Goal: Task Accomplishment & Management: Use online tool/utility

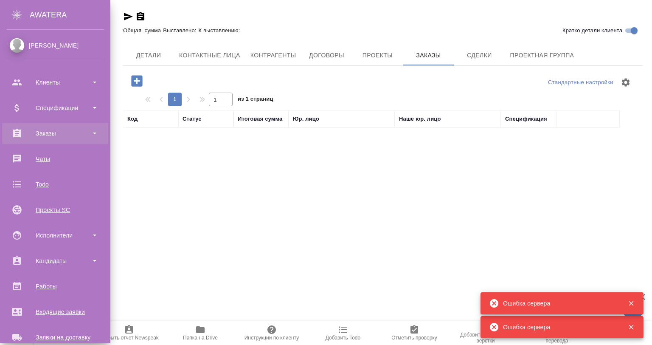
click at [71, 133] on div "Заказы" at bounding box center [55, 133] width 98 height 13
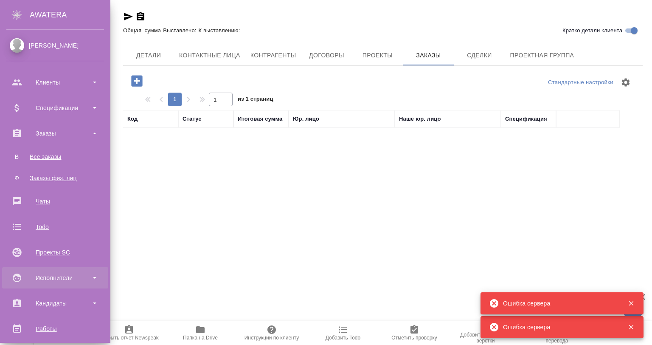
click at [78, 284] on div "Исполнители" at bounding box center [55, 277] width 98 height 13
click at [80, 282] on div "Исполнители" at bounding box center [55, 277] width 98 height 13
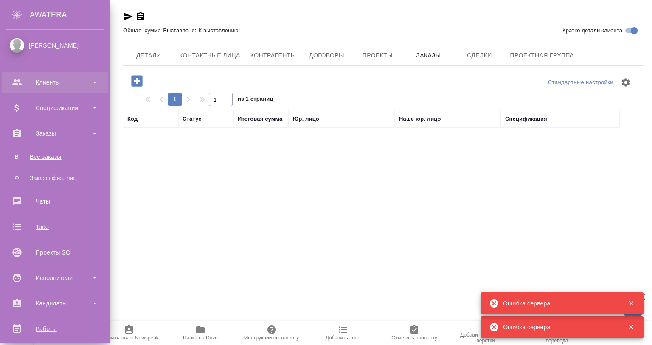
click at [57, 87] on div "Клиенты" at bounding box center [55, 82] width 98 height 13
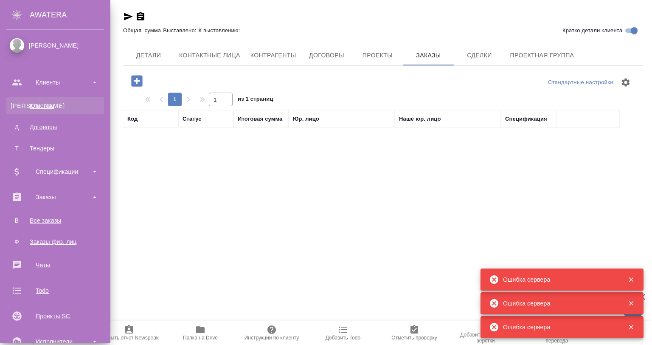
click at [32, 105] on div "Клиенты" at bounding box center [55, 106] width 89 height 8
select select "RU"
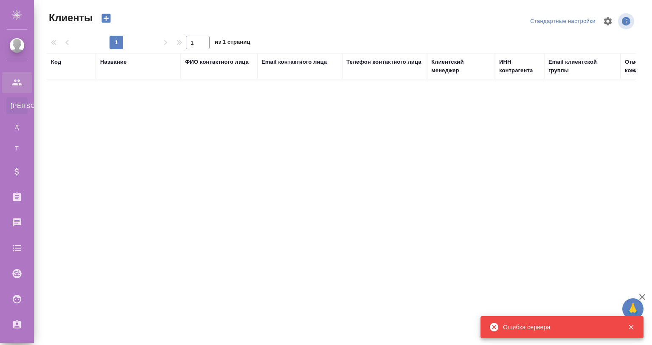
select select "RU"
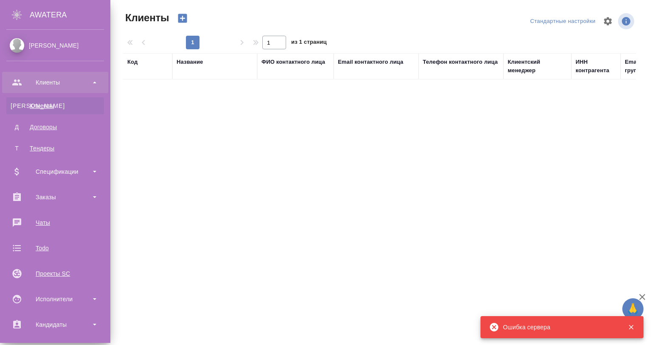
select select "RU"
click at [51, 105] on div "Клиенты" at bounding box center [55, 106] width 89 height 8
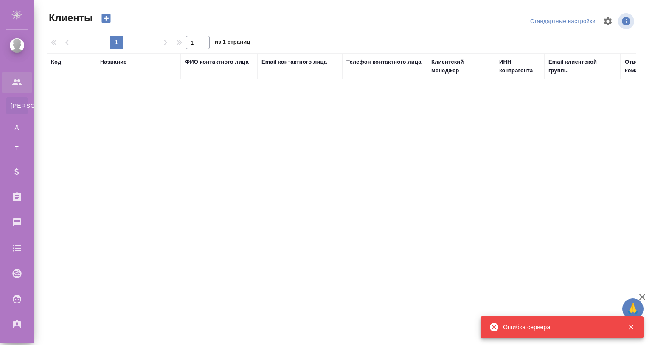
select select "RU"
click at [629, 326] on icon "button" at bounding box center [632, 327] width 8 height 8
select select "RU"
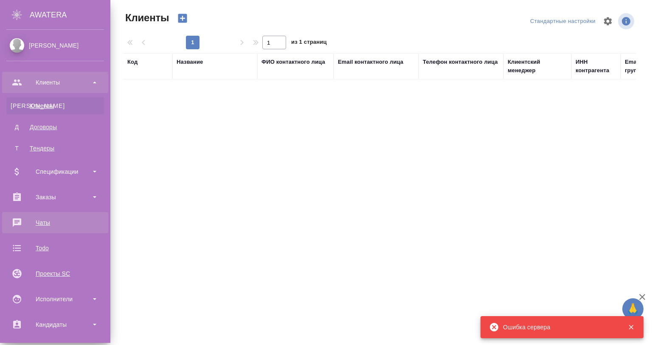
scroll to position [183, 0]
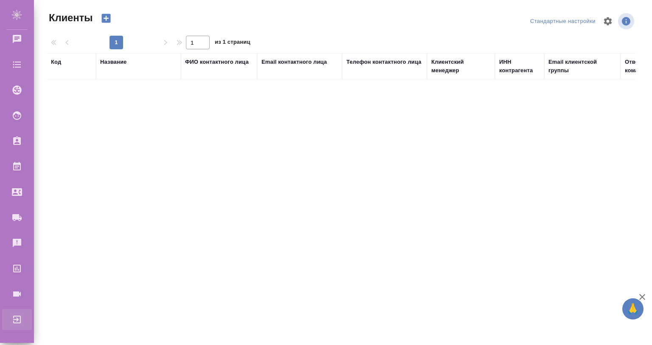
click at [45, 317] on div ".cls-1 fill:#fff; AWATERA Gvozdikov Andrey Клиенты К Клиенты Д Договоры Т Тенде…" at bounding box center [326, 172] width 652 height 345
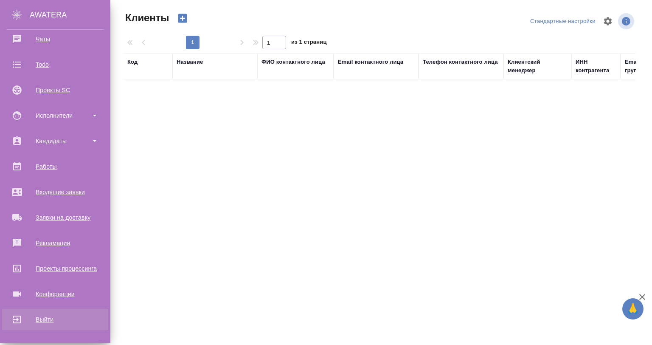
click at [23, 323] on div "Выйти" at bounding box center [55, 319] width 98 height 13
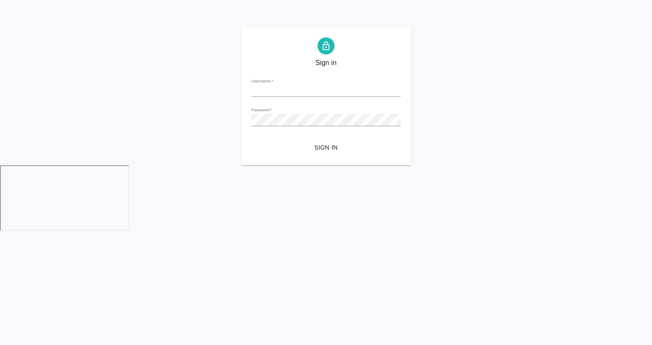
type input "a.gvozdikov@awatera.com"
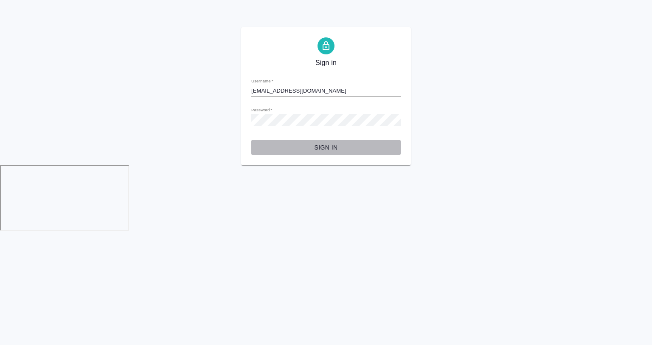
click at [328, 144] on span "Sign in" at bounding box center [326, 147] width 136 height 11
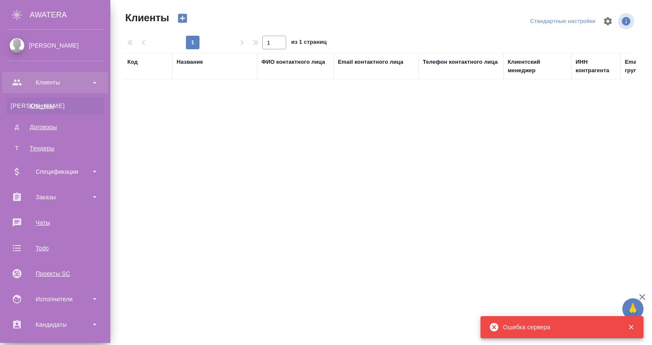
select select "RU"
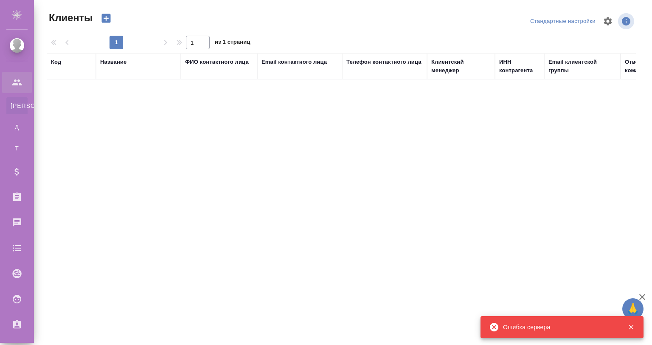
select select "RU"
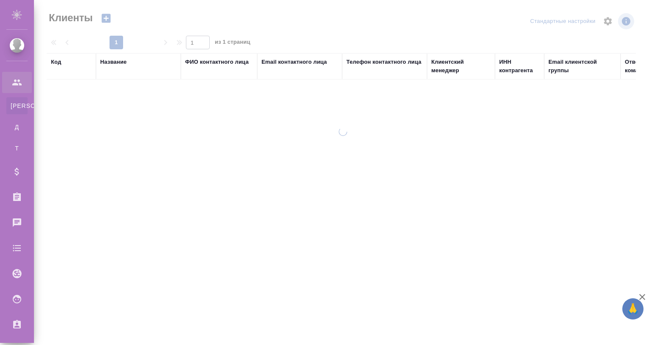
select select "RU"
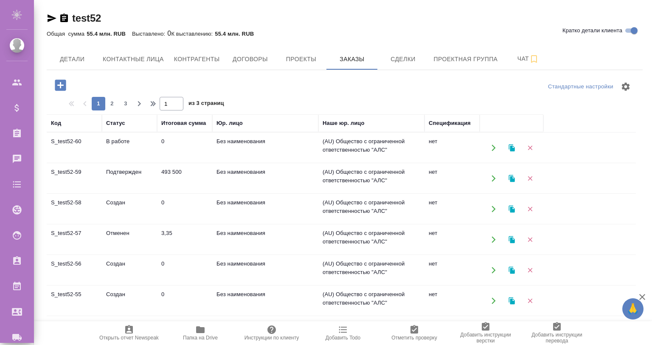
click at [86, 135] on td "S_test52-60" at bounding box center [74, 148] width 55 height 30
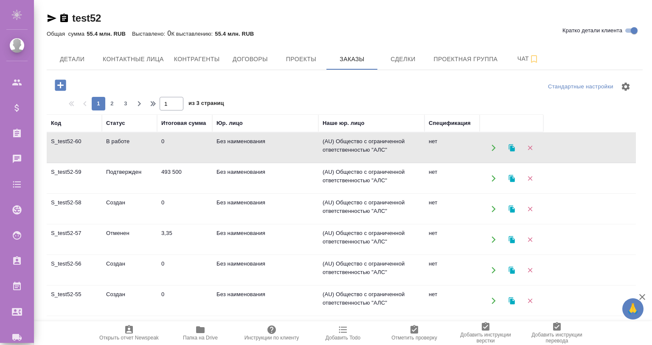
click at [144, 175] on td "Подтвержден" at bounding box center [129, 179] width 55 height 30
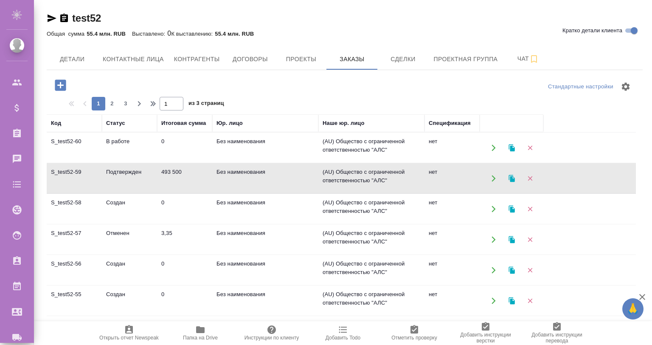
click at [144, 174] on td "Подтвержден" at bounding box center [129, 179] width 55 height 30
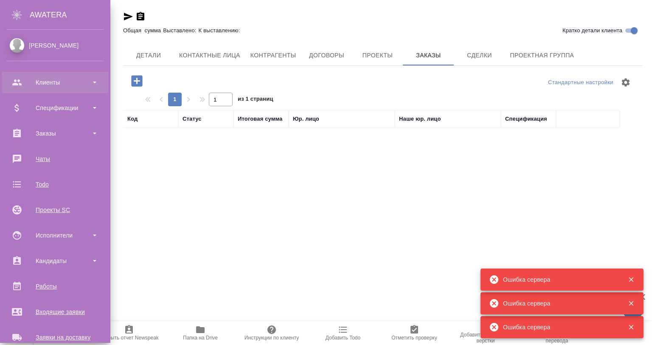
click at [54, 79] on div "Клиенты" at bounding box center [55, 82] width 98 height 13
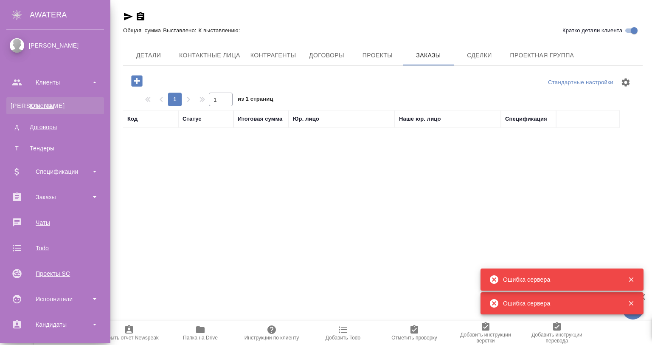
click at [53, 103] on div "Клиенты" at bounding box center [55, 106] width 89 height 8
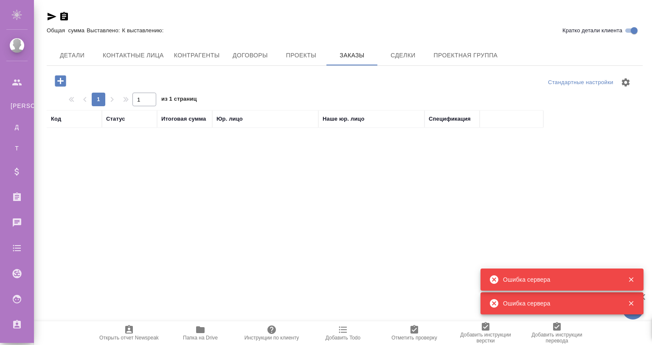
select select "RU"
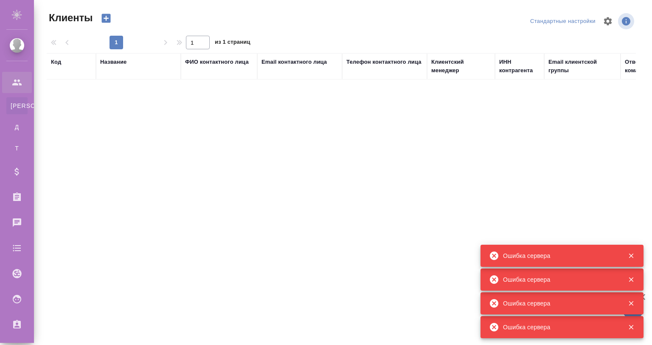
click at [262, 207] on div "Код Название ФИО контактного лица Email контактного лица Телефон контактного ли…" at bounding box center [341, 206] width 589 height 306
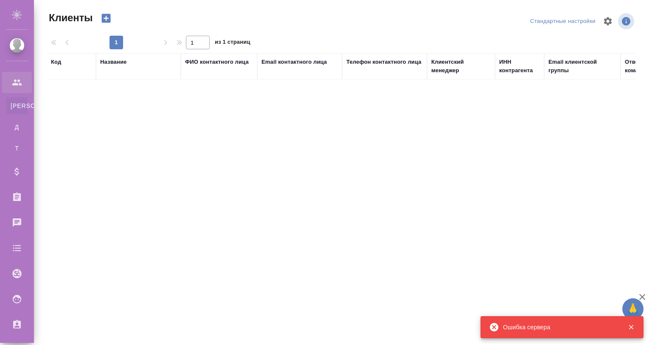
select select "RU"
click at [533, 307] on div "Код Название ФИО контактного лица Email контактного лица Телефон контактного ли…" at bounding box center [341, 206] width 589 height 306
select select "RU"
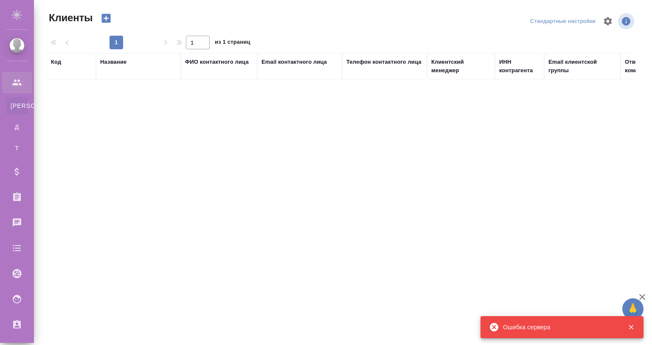
click at [646, 297] on icon "button" at bounding box center [642, 297] width 10 height 10
click at [634, 326] on icon "button" at bounding box center [632, 327] width 8 height 8
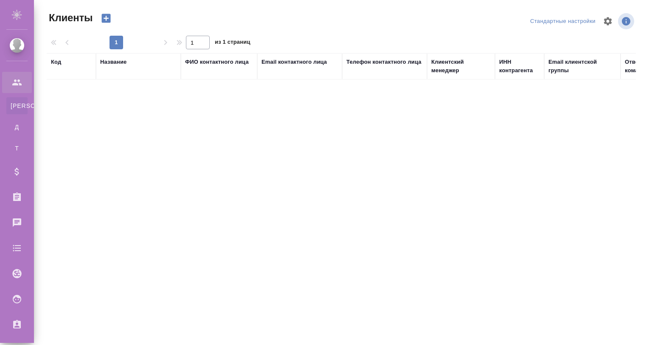
drag, startPoint x: 105, startPoint y: 33, endPoint x: 112, endPoint y: 10, distance: 23.6
click at [112, 10] on div ".cls-1 fill:#fff; AWATERA Gvozdikov Andrey Клиенты К Клиенты Д Договоры Т Тенде…" at bounding box center [326, 172] width 652 height 345
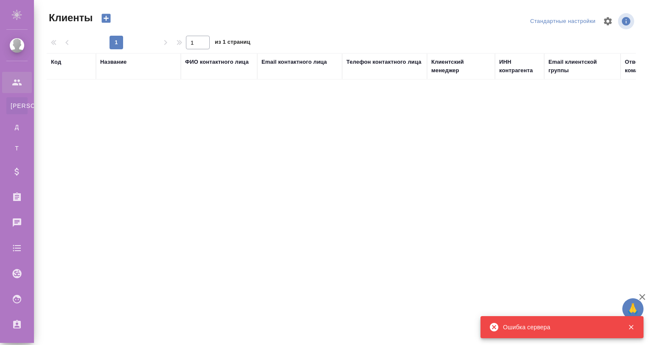
select select "RU"
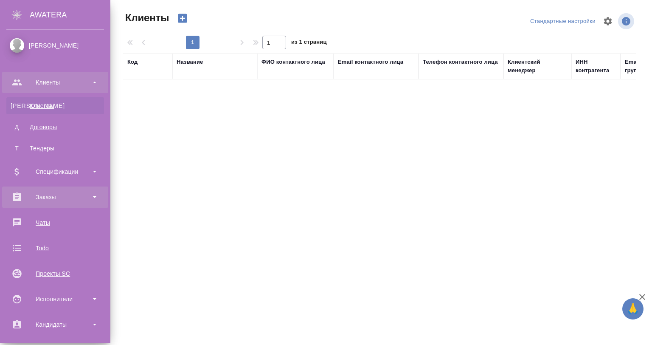
click at [23, 196] on div "Заказы" at bounding box center [55, 197] width 98 height 13
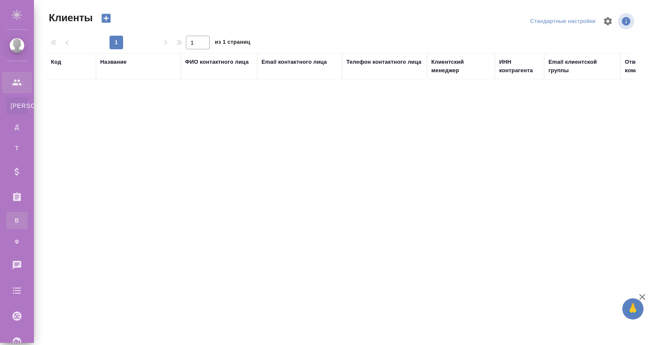
click at [13, 223] on div "Все заказы" at bounding box center [6, 220] width 13 height 8
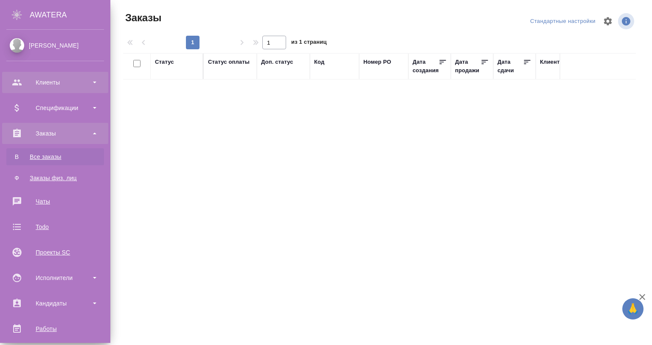
click at [50, 87] on div "Клиенты" at bounding box center [55, 82] width 98 height 13
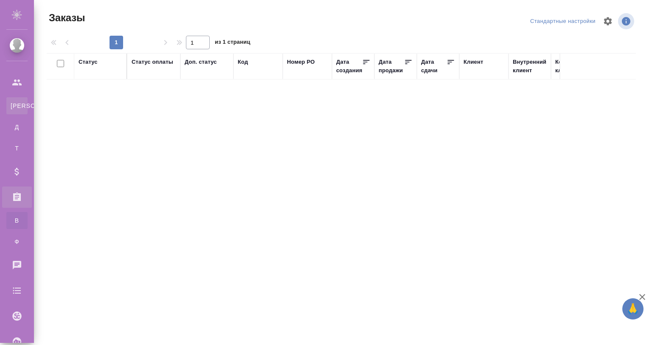
click at [28, 110] on link "К Клиенты" at bounding box center [16, 105] width 21 height 17
select select "RU"
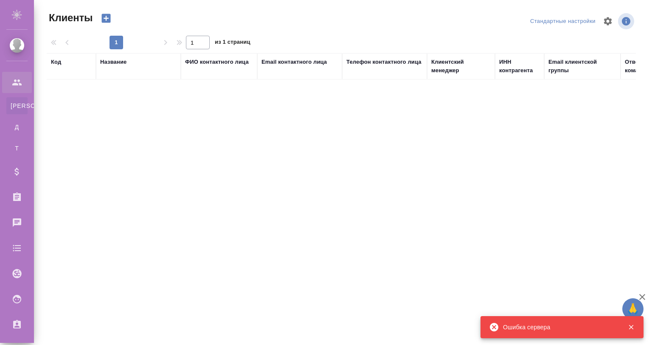
click at [632, 328] on icon "button" at bounding box center [631, 327] width 5 height 5
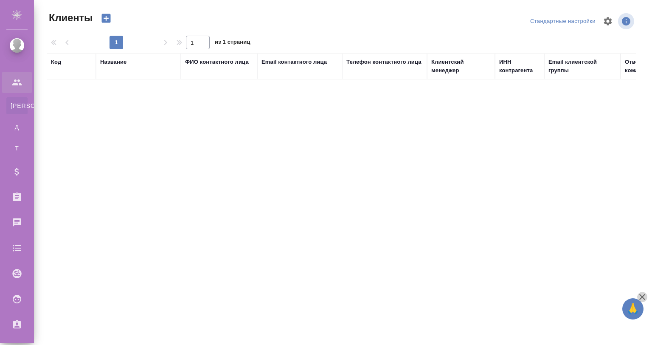
click at [638, 297] on icon "button" at bounding box center [642, 297] width 10 height 10
click at [55, 58] on div "Код" at bounding box center [56, 62] width 10 height 8
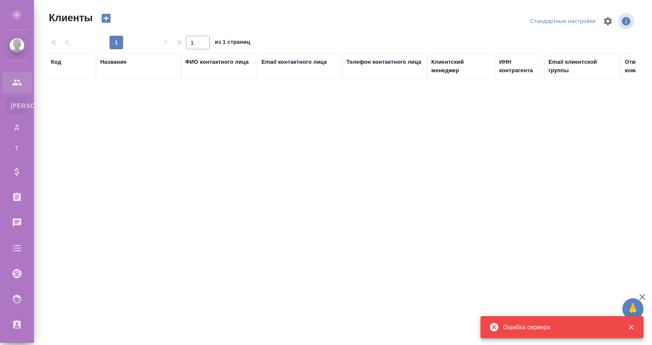
select select "RU"
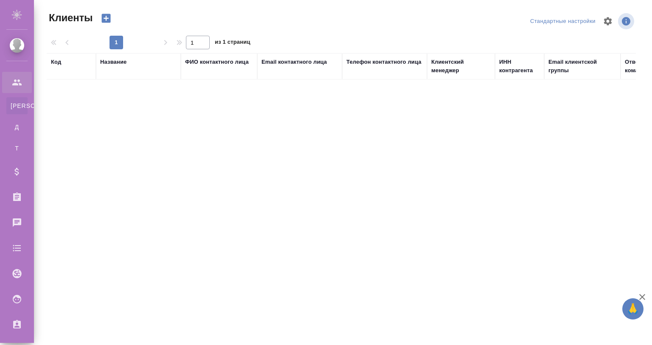
drag, startPoint x: 248, startPoint y: 0, endPoint x: 166, endPoint y: 126, distance: 150.3
click at [166, 126] on div "Код Название ФИО контактного лица Email контактного лица Телефон контактного ли…" at bounding box center [341, 206] width 589 height 306
click at [640, 294] on icon "button" at bounding box center [643, 297] width 6 height 6
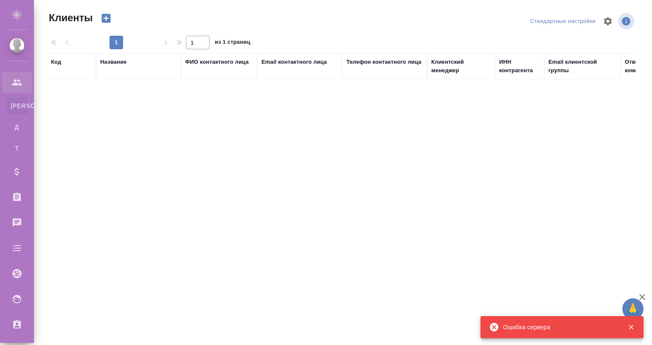
select select "RU"
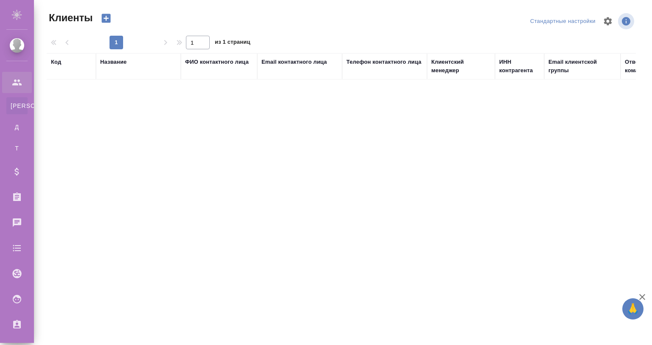
click at [644, 294] on icon "button" at bounding box center [642, 297] width 10 height 10
click at [399, 170] on div "Код Название ФИО контактного лица Email контактного лица Телефон контактного ли…" at bounding box center [341, 206] width 589 height 306
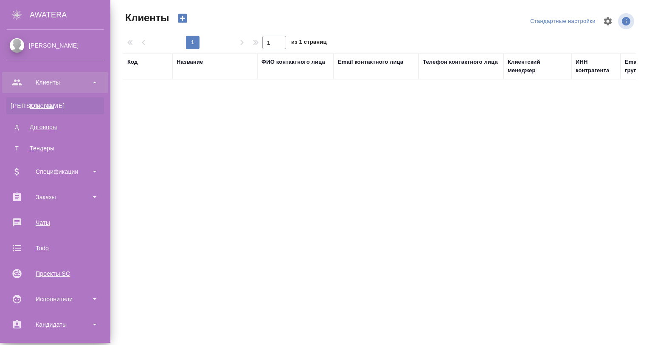
click at [54, 46] on div "[PERSON_NAME]" at bounding box center [55, 45] width 98 height 9
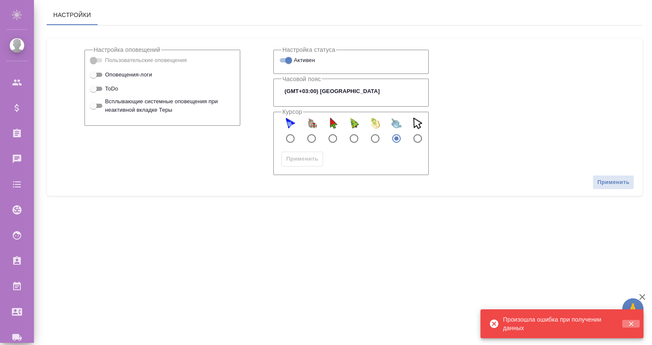
click at [631, 320] on icon "button" at bounding box center [632, 324] width 8 height 8
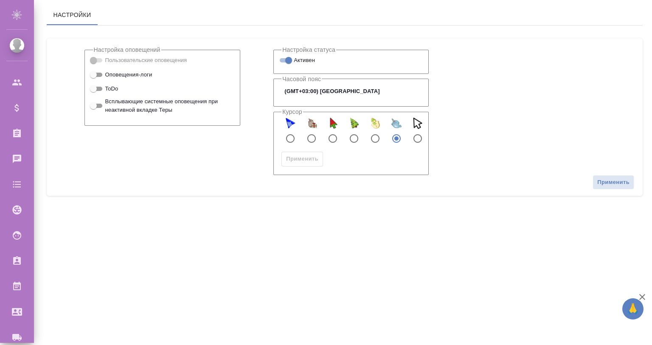
click at [642, 298] on icon "button" at bounding box center [642, 297] width 10 height 10
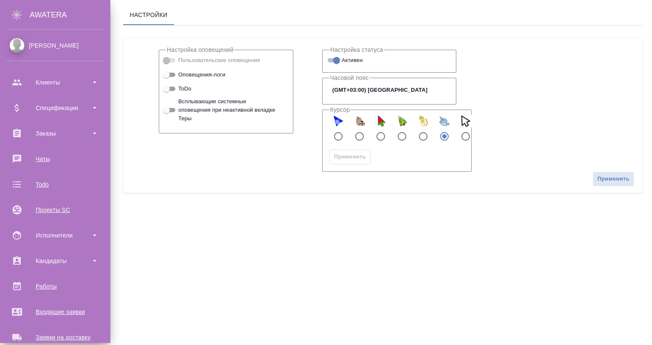
click at [16, 16] on icon at bounding box center [17, 15] width 10 height 10
click at [55, 87] on div "Клиенты" at bounding box center [55, 82] width 98 height 13
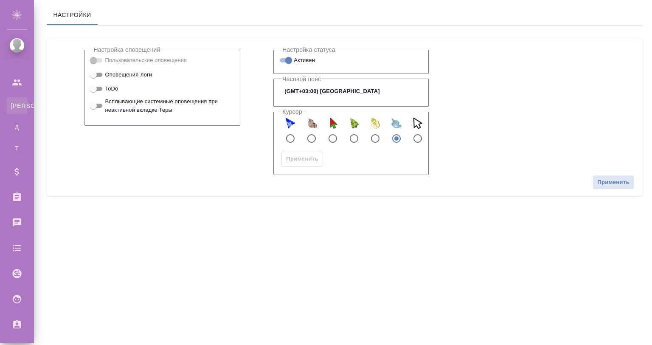
click at [13, 104] on div "Клиенты" at bounding box center [6, 106] width 13 height 8
select select "RU"
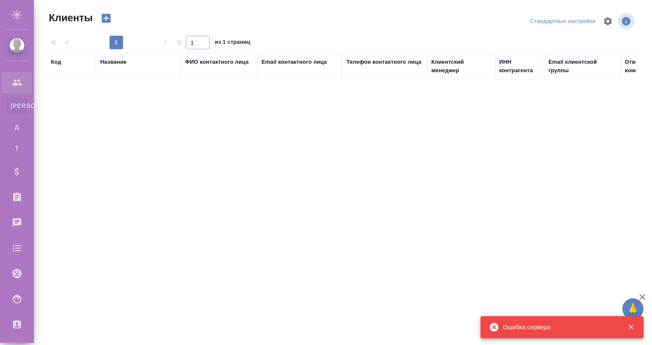
select select "RU"
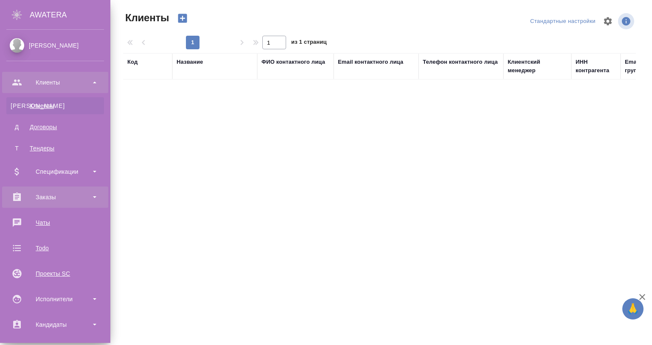
click at [50, 194] on div "Заказы" at bounding box center [55, 197] width 98 height 13
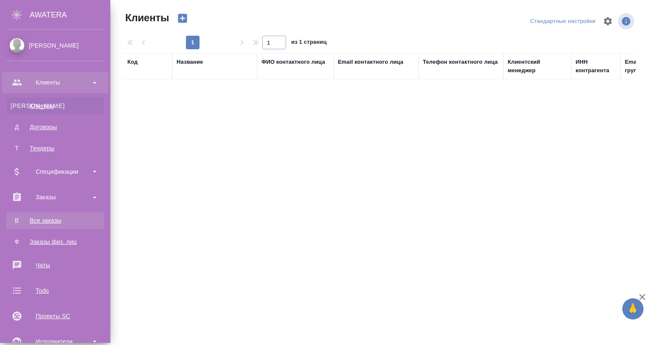
click at [45, 215] on link "В Все заказы" at bounding box center [55, 220] width 98 height 17
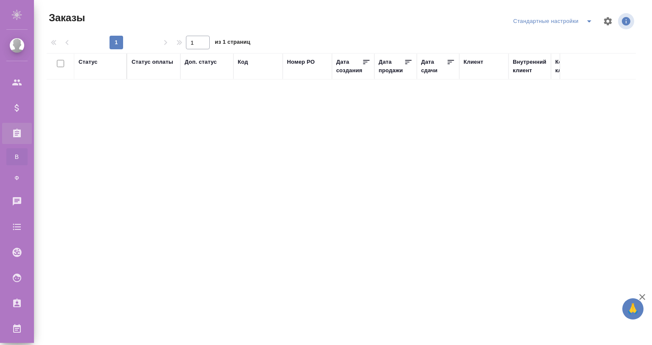
click at [419, 175] on div "Статус Статус оплаты Доп. статус Код Номер PO Дата создания Дата продажи Дата с…" at bounding box center [341, 206] width 589 height 306
click at [13, 153] on div "Все заказы" at bounding box center [6, 156] width 13 height 8
drag, startPoint x: 197, startPoint y: 0, endPoint x: 209, endPoint y: 93, distance: 93.8
click at [209, 93] on div "Статус Статус оплаты Доп. статус Код Номер PO Дата создания Дата продажи Дата с…" at bounding box center [341, 206] width 589 height 306
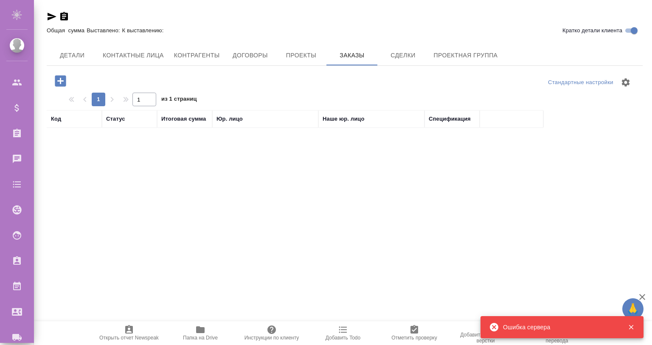
click at [628, 325] on icon "button" at bounding box center [632, 327] width 8 height 8
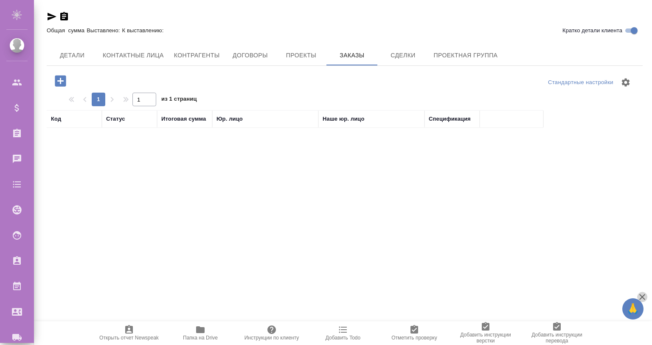
click at [640, 296] on icon "button" at bounding box center [642, 297] width 10 height 10
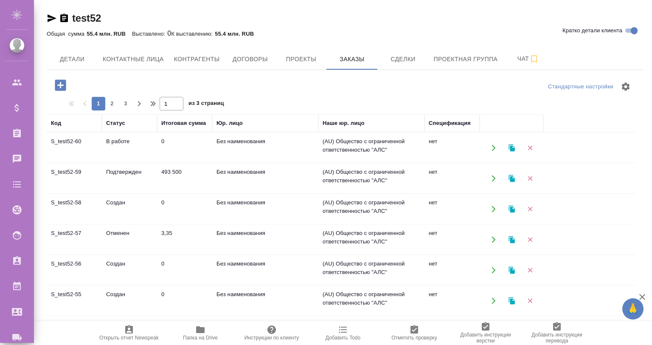
click at [82, 175] on td "S_test52-59" at bounding box center [74, 179] width 55 height 30
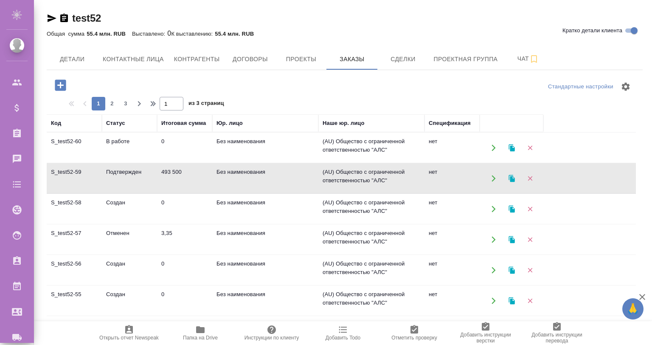
click at [109, 175] on td "Подтвержден" at bounding box center [129, 179] width 55 height 30
click at [202, 209] on td "0" at bounding box center [184, 209] width 55 height 30
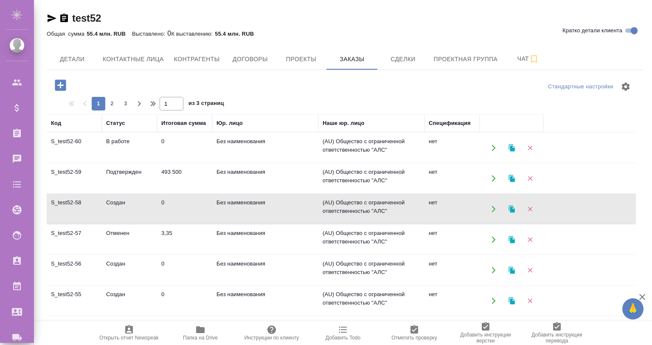
click at [112, 208] on td "Создан" at bounding box center [129, 209] width 55 height 30
click at [144, 233] on td "Отменен" at bounding box center [129, 240] width 55 height 30
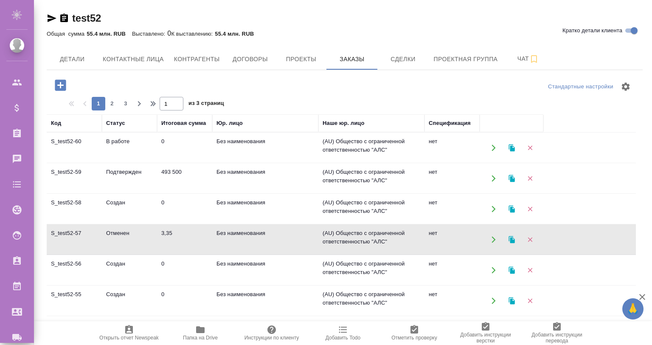
click at [149, 260] on td "Создан" at bounding box center [129, 270] width 55 height 30
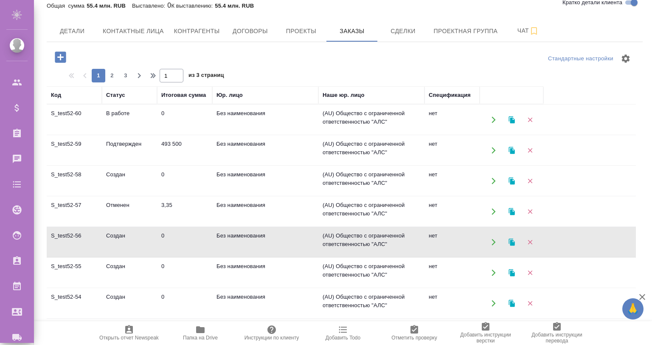
scroll to position [56, 0]
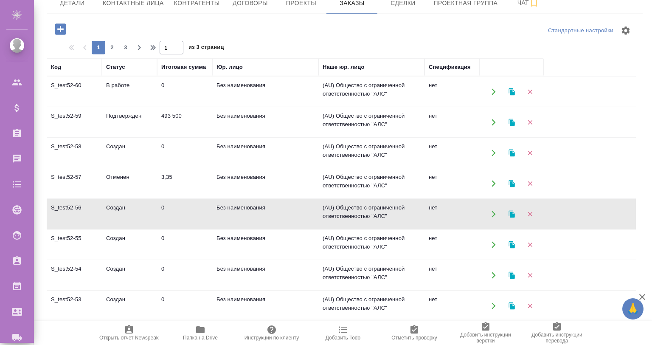
click at [130, 230] on td "Создан" at bounding box center [129, 245] width 55 height 30
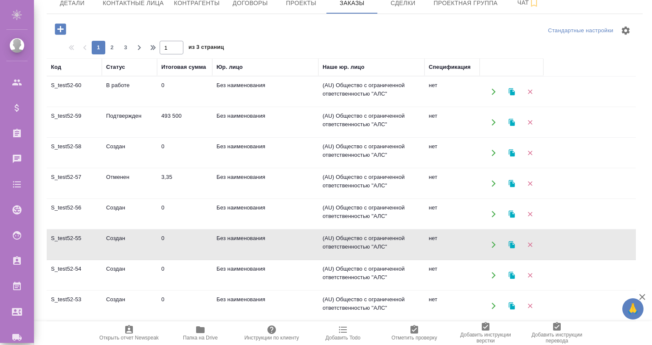
click at [130, 230] on td "Создан" at bounding box center [129, 245] width 55 height 30
click at [95, 271] on td "S_test52-54" at bounding box center [74, 275] width 55 height 30
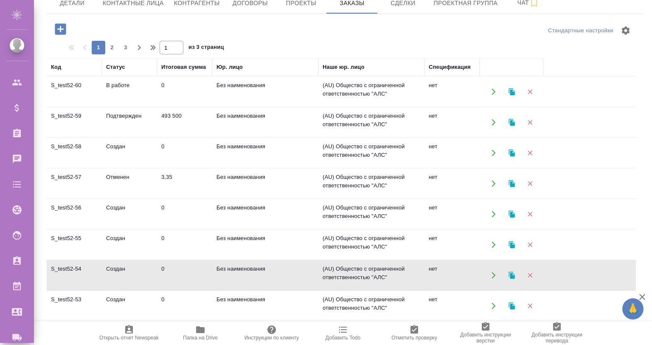
click at [134, 116] on td "Подтвержден" at bounding box center [129, 122] width 55 height 30
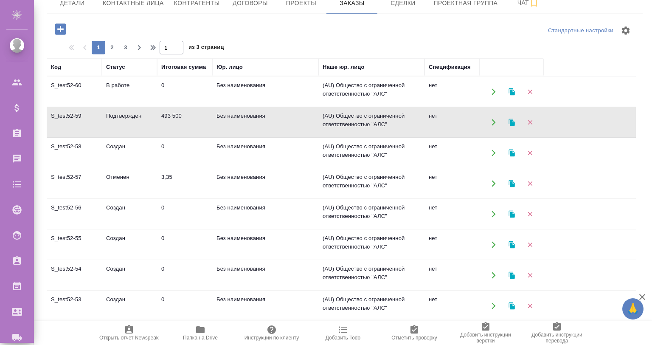
click at [134, 116] on td "Подтвержден" at bounding box center [129, 122] width 55 height 30
click at [99, 92] on td "S_test52-60" at bounding box center [74, 92] width 55 height 30
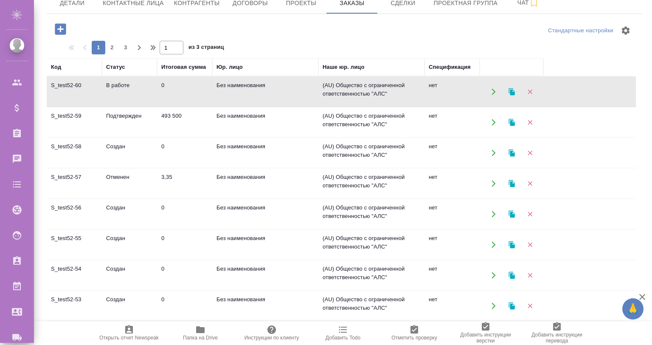
click at [99, 92] on td "S_test52-60" at bounding box center [74, 92] width 55 height 30
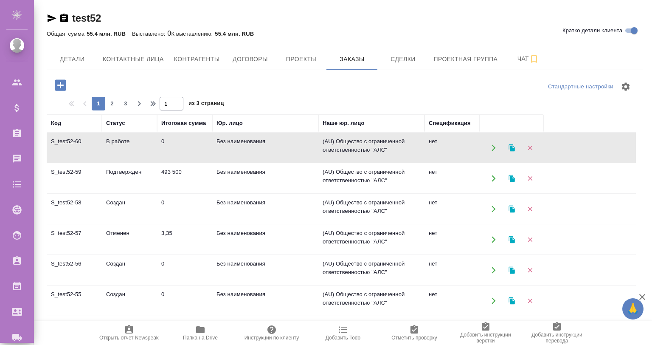
scroll to position [0, 0]
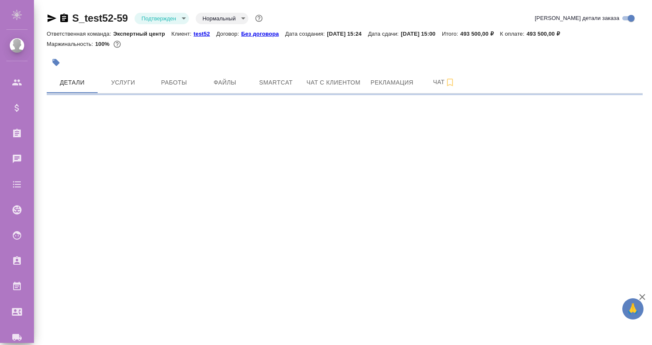
select select "RU"
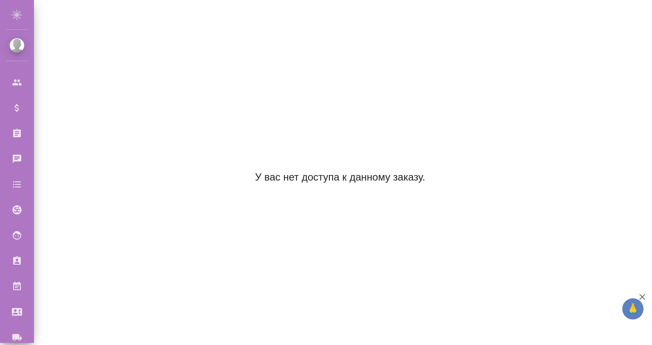
click at [532, 305] on div "У вас нет доступа к данному заказу." at bounding box center [340, 177] width 587 height 345
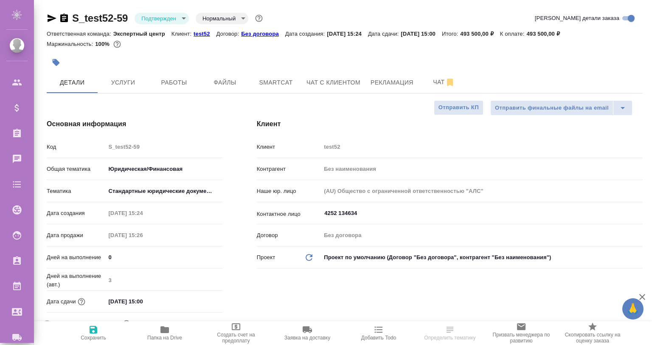
select select "RU"
type textarea "x"
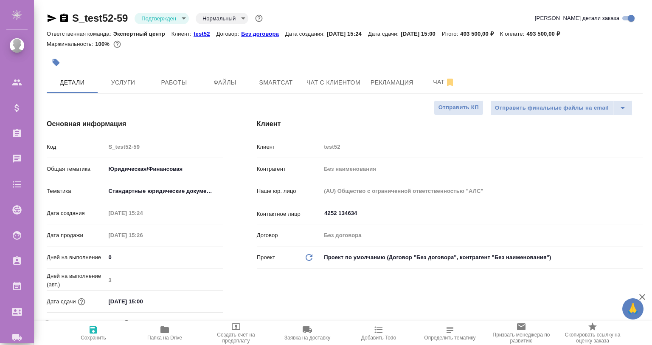
type textarea "x"
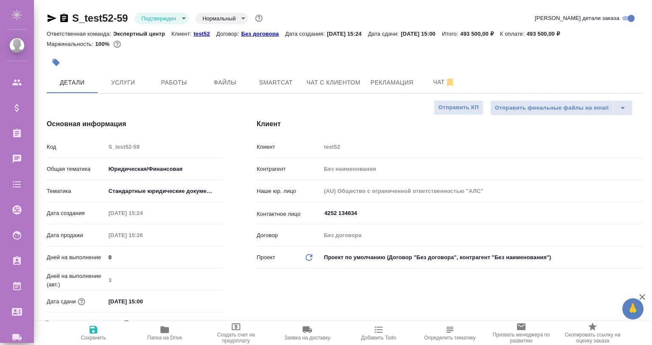
type textarea "x"
click at [178, 78] on span "Работы" at bounding box center [174, 82] width 41 height 11
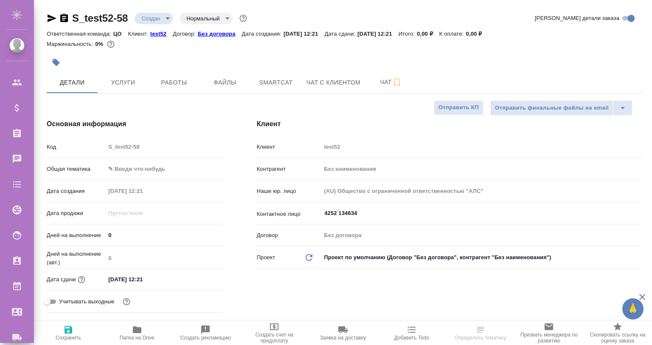
select select "RU"
click at [110, 78] on span "Услуги" at bounding box center [123, 82] width 41 height 11
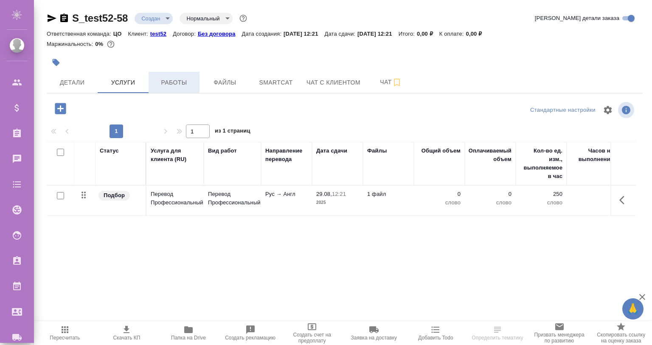
click at [174, 85] on span "Работы" at bounding box center [174, 82] width 41 height 11
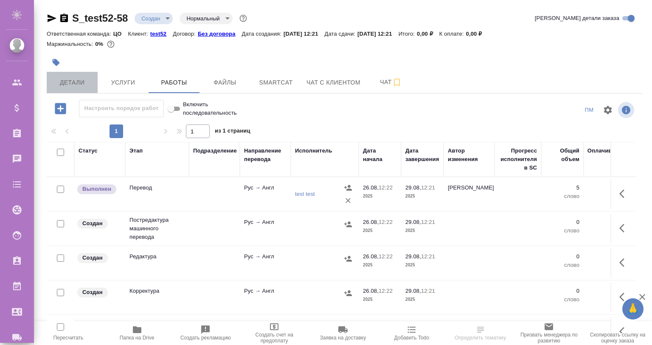
click at [54, 77] on span "Детали" at bounding box center [72, 82] width 41 height 11
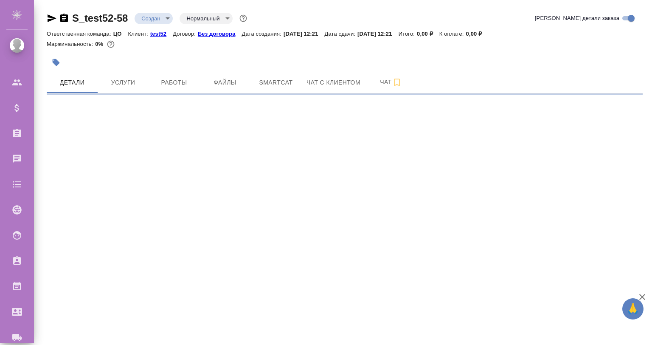
select select "RU"
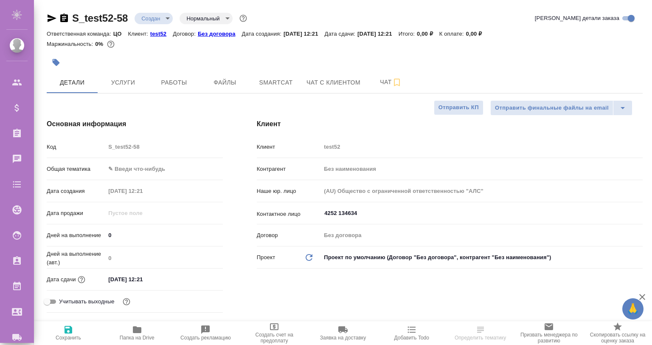
type textarea "x"
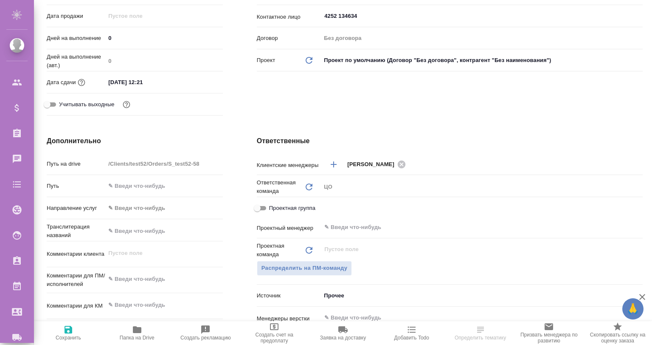
scroll to position [254, 0]
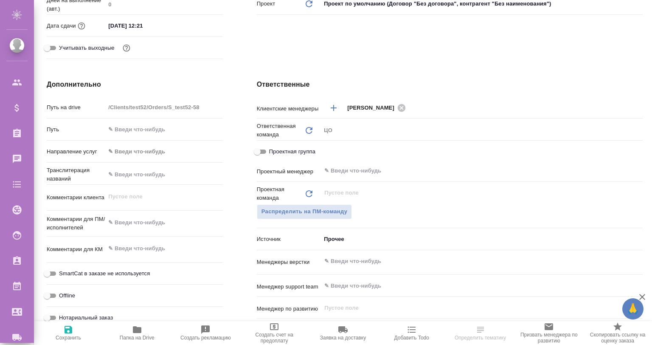
type textarea "x"
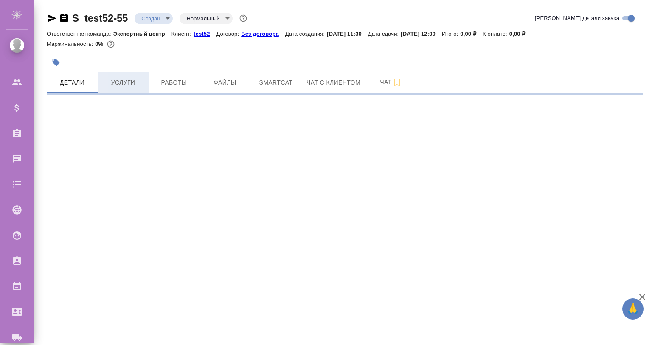
select select "RU"
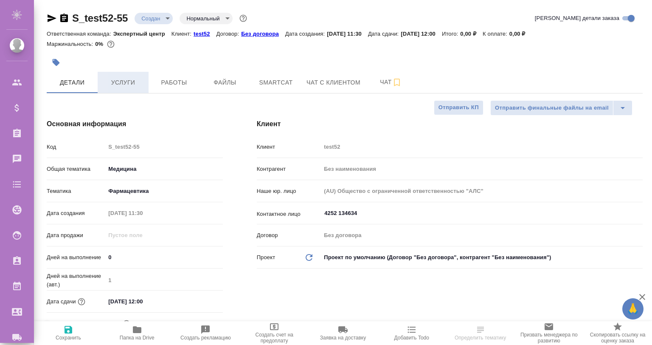
type textarea "x"
click at [105, 87] on span "Услуги" at bounding box center [123, 82] width 41 height 11
select select "RU"
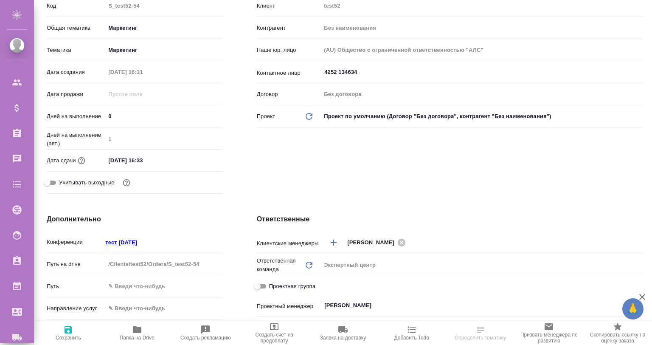
scroll to position [254, 0]
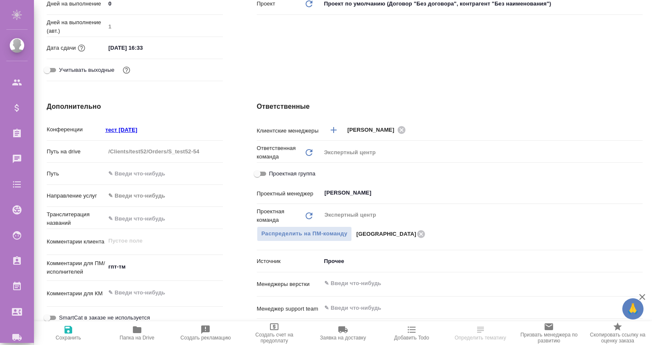
click at [117, 126] on link "тест [DATE]" at bounding box center [121, 129] width 32 height 7
click at [130, 127] on p "тест [DATE]" at bounding box center [121, 130] width 32 height 6
select select "RU"
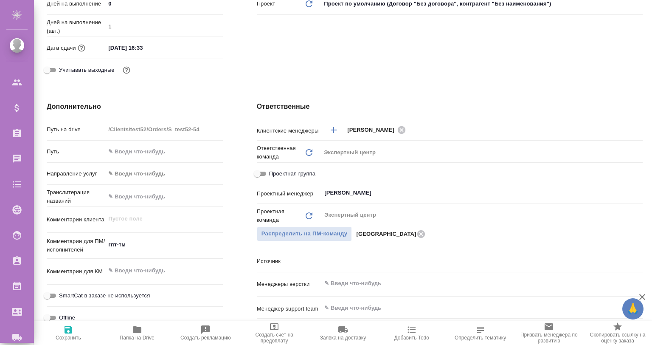
type textarea "x"
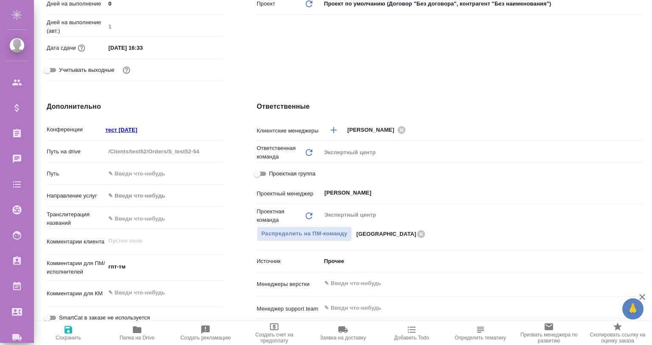
type textarea "x"
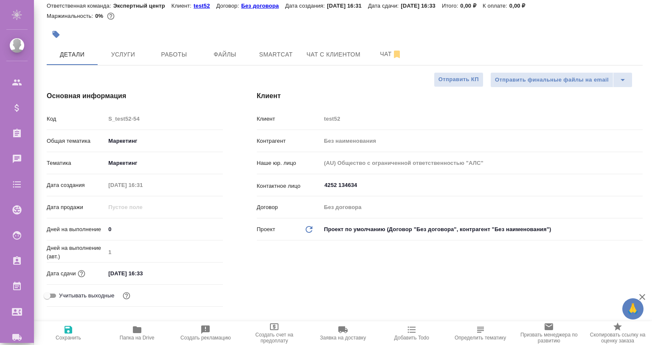
scroll to position [28, 0]
click at [170, 58] on span "Работы" at bounding box center [174, 54] width 41 height 11
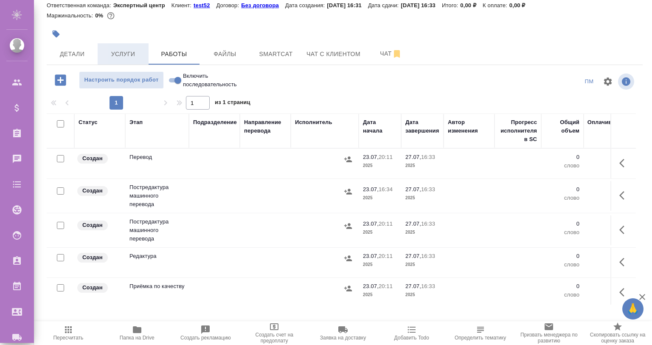
click at [123, 50] on span "Услуги" at bounding box center [123, 54] width 41 height 11
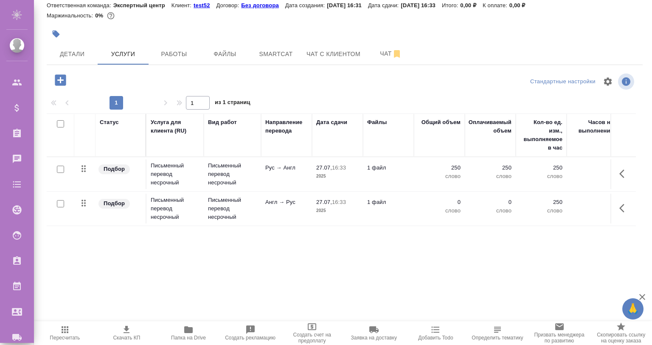
click at [367, 154] on th "Файлы" at bounding box center [388, 134] width 51 height 43
click at [616, 170] on button "button" at bounding box center [625, 174] width 20 height 20
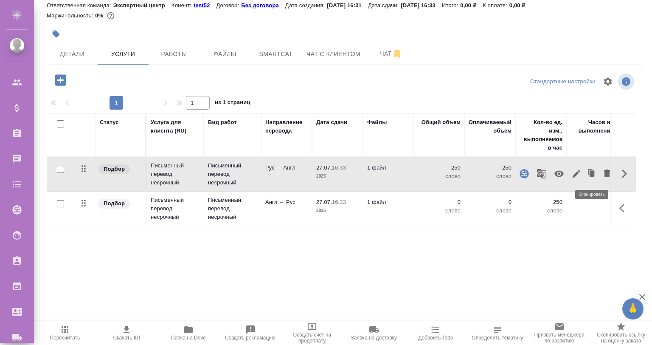
click at [587, 173] on icon "button" at bounding box center [592, 174] width 12 height 12
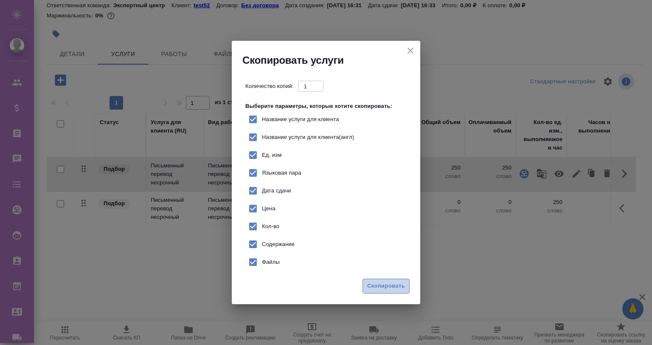
click at [386, 279] on button "Скопировать" at bounding box center [386, 286] width 47 height 15
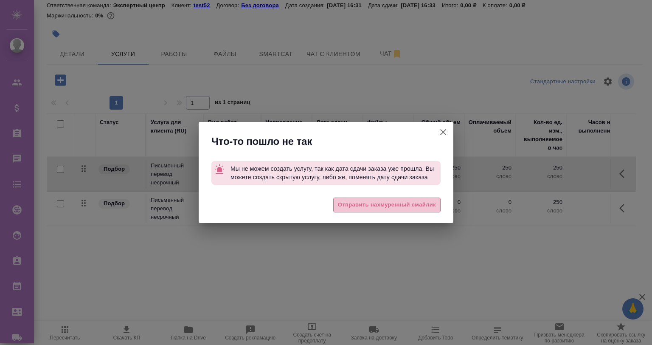
click at [374, 206] on span "Отправить нахмуренный смайлик" at bounding box center [387, 205] width 98 height 10
click at [59, 43] on div "Что-то пошло не так Мы не можем создать услугу, так как дата сдачи заказа уже п…" at bounding box center [326, 172] width 652 height 345
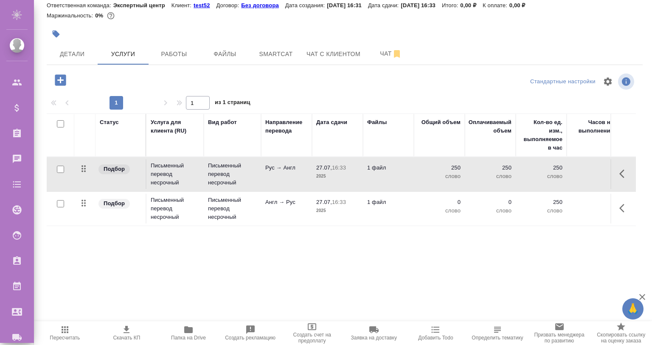
click at [62, 51] on span "Детали" at bounding box center [72, 54] width 41 height 11
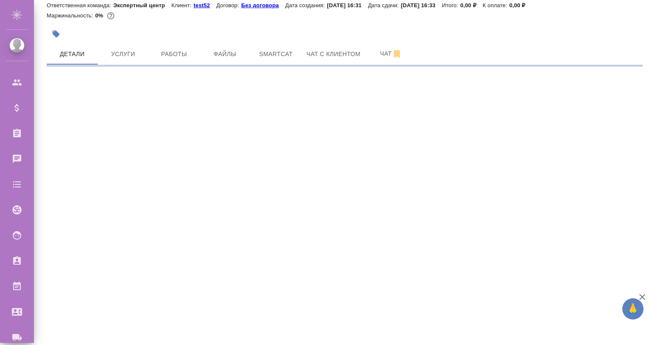
select select "RU"
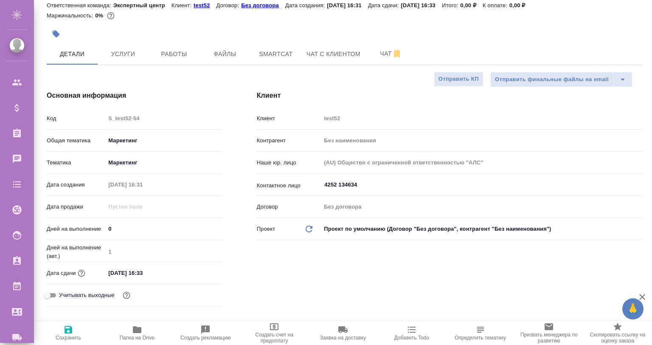
type textarea "x"
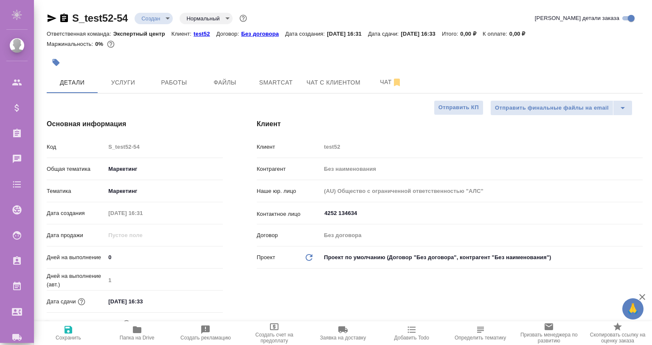
type textarea "x"
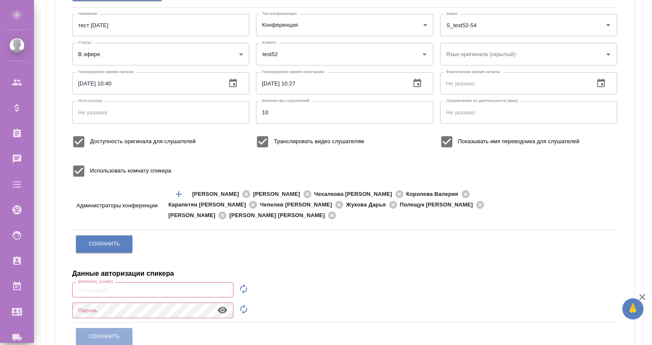
scroll to position [214, 0]
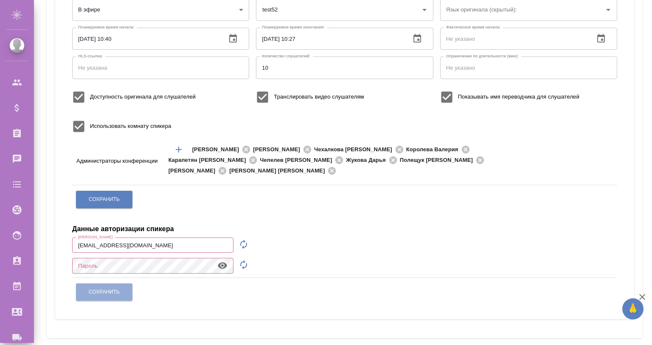
click at [243, 240] on icon "button" at bounding box center [243, 244] width 7 height 9
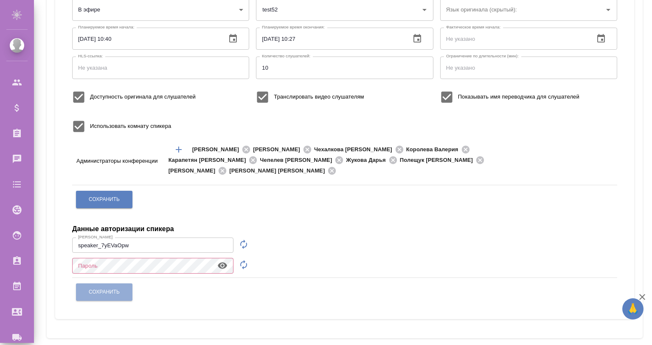
click at [243, 240] on icon "button" at bounding box center [243, 244] width 7 height 9
type input "speaker_KTTeeDss"
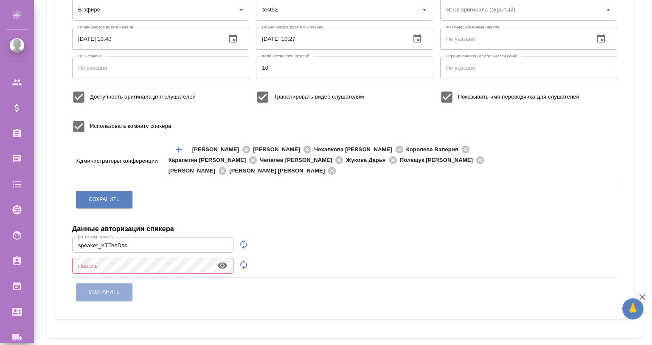
click at [239, 259] on icon "button" at bounding box center [244, 264] width 10 height 10
click at [220, 262] on icon "button" at bounding box center [222, 265] width 9 height 6
click at [220, 262] on icon "button" at bounding box center [222, 266] width 9 height 8
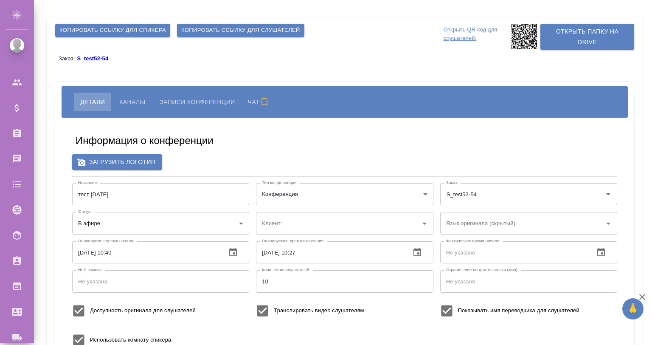
type input "test52"
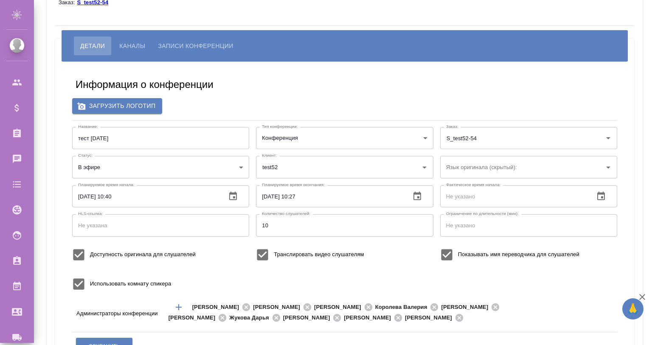
scroll to position [113, 0]
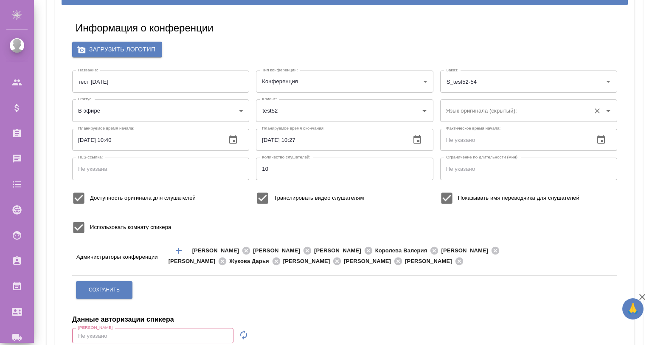
type input "[EMAIL_ADDRESS][DOMAIN_NAME]"
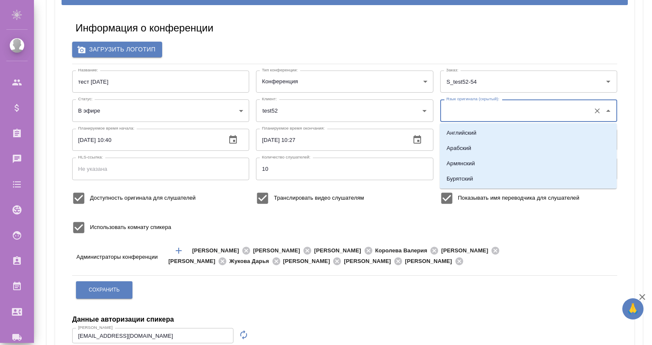
click at [489, 113] on input "Язык оригинала (скрытый):" at bounding box center [515, 110] width 142 height 14
click at [491, 109] on input "Язык оригинала (скрытый):" at bounding box center [515, 110] width 142 height 14
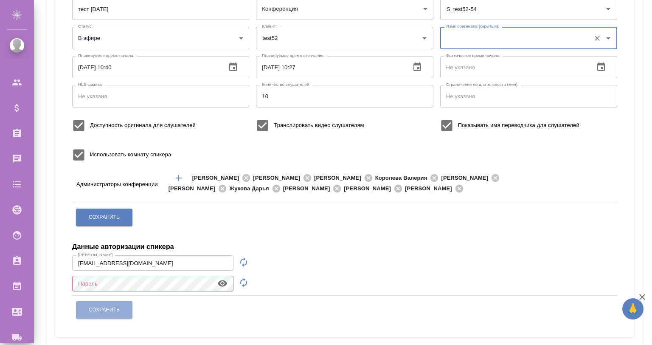
scroll to position [0, 0]
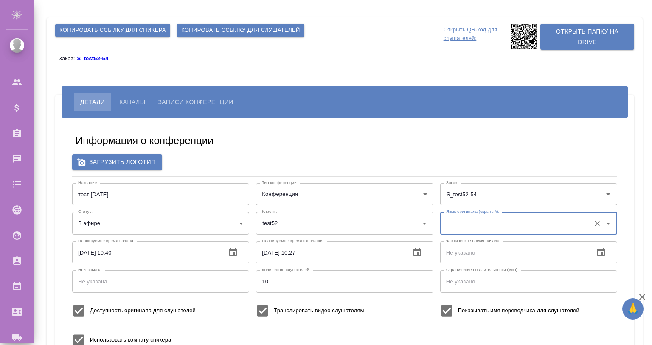
click at [130, 97] on span "Каналы" at bounding box center [132, 102] width 26 height 10
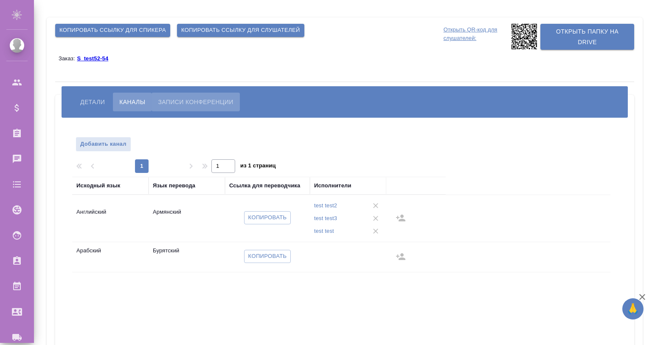
click at [204, 99] on span "Записи конференции" at bounding box center [195, 102] width 75 height 10
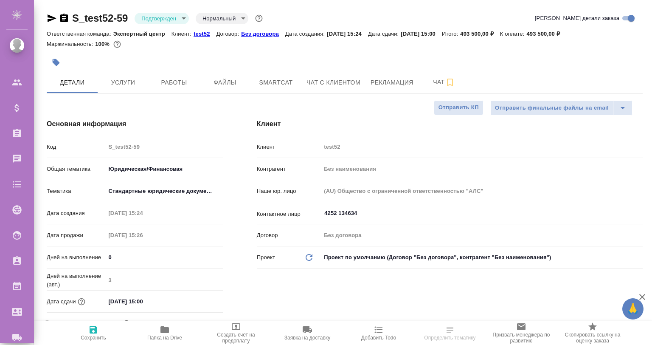
select select "RU"
type textarea "x"
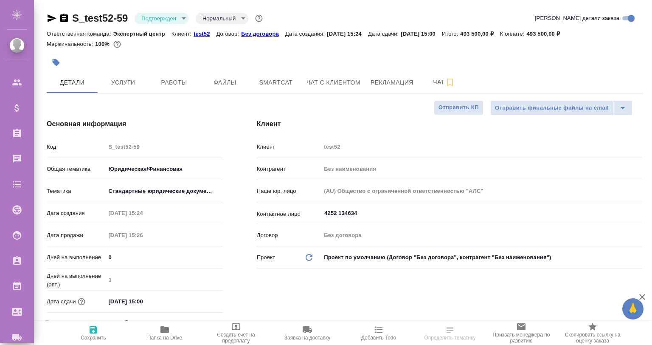
type textarea "x"
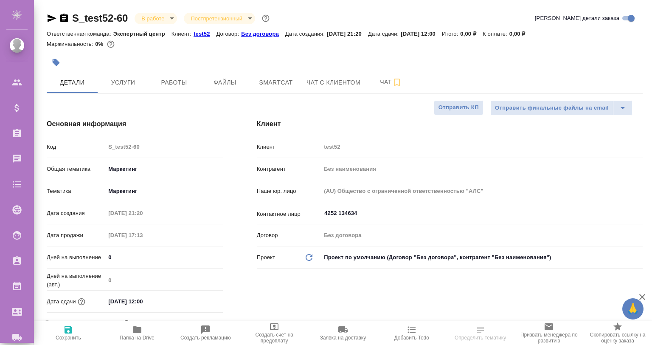
select select "RU"
type textarea "x"
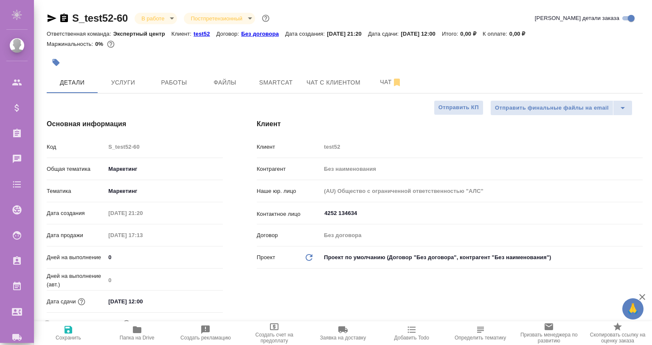
type textarea "x"
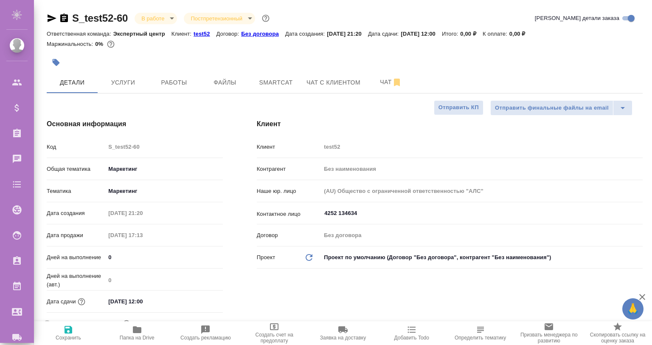
type textarea "x"
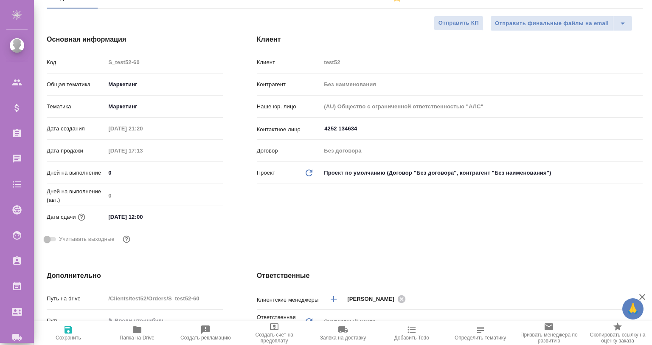
scroll to position [56, 0]
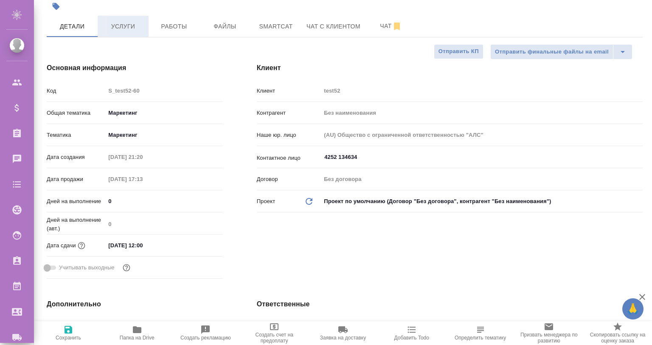
click at [116, 22] on span "Услуги" at bounding box center [123, 26] width 41 height 11
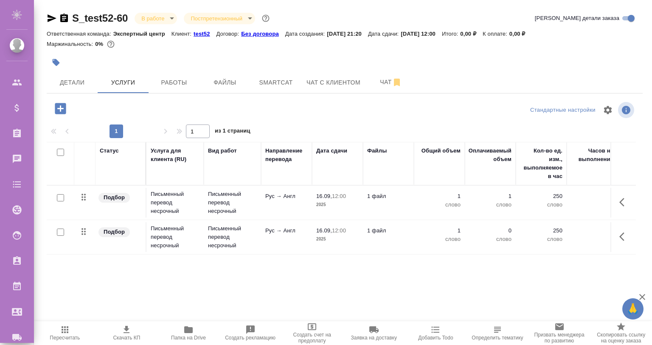
click at [58, 229] on input "checkbox" at bounding box center [60, 231] width 7 height 7
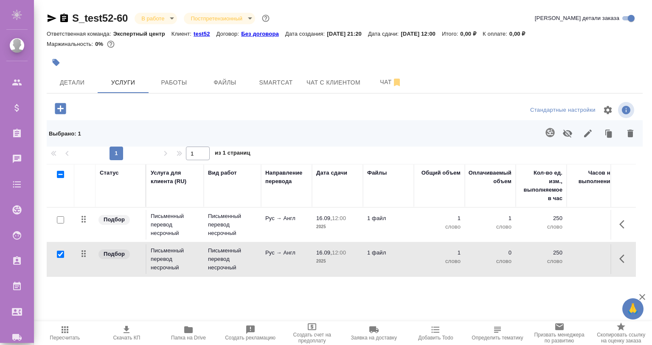
click at [624, 257] on icon "button" at bounding box center [625, 259] width 10 height 10
click at [626, 217] on button "button" at bounding box center [625, 224] width 20 height 20
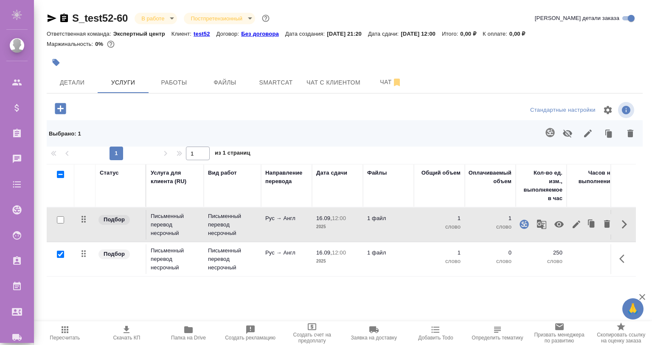
click at [59, 254] on input "checkbox" at bounding box center [60, 254] width 7 height 7
checkbox input "false"
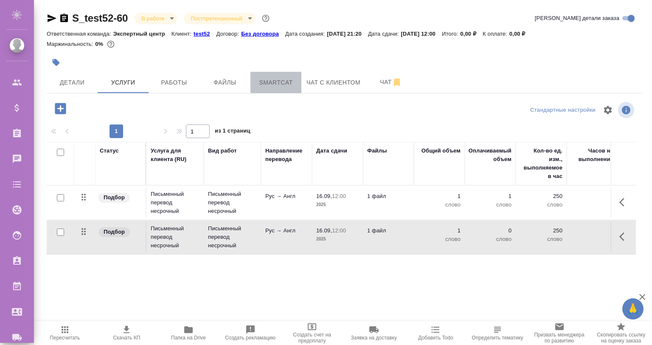
click at [262, 80] on span "Smartcat" at bounding box center [276, 82] width 41 height 11
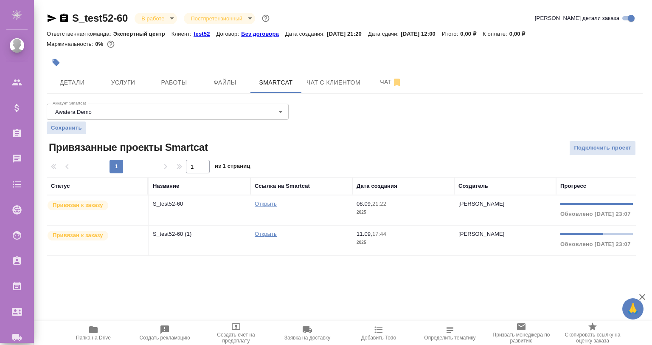
click at [262, 231] on link "Открыть" at bounding box center [266, 234] width 22 height 6
click at [209, 237] on p "S_test52-60 (1)" at bounding box center [199, 234] width 93 height 8
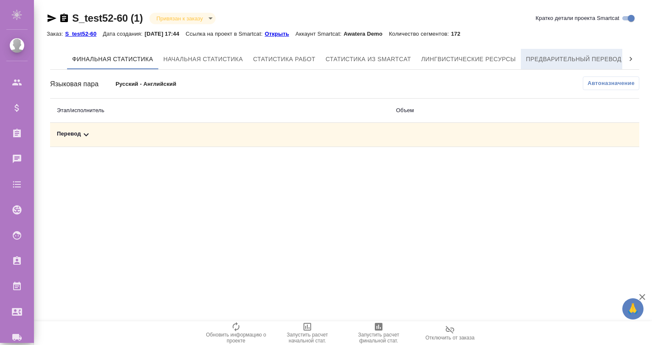
click at [597, 56] on span "Предварительный перевод" at bounding box center [574, 59] width 96 height 11
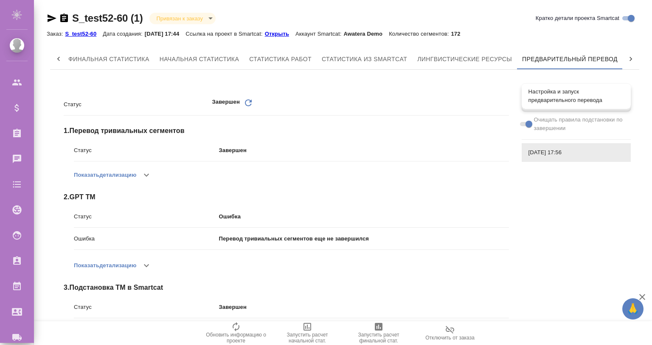
click at [564, 93] on span "Настройка и запуск предварительного перевода" at bounding box center [577, 95] width 96 height 17
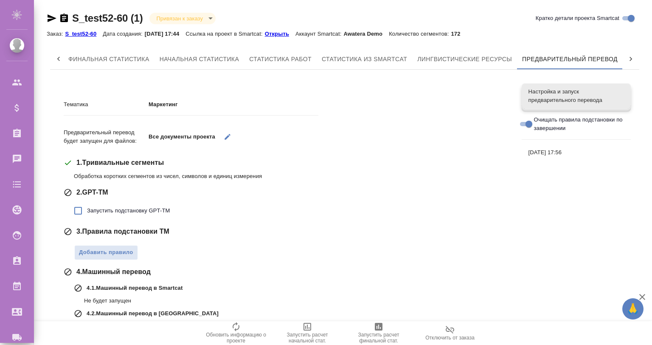
click at [142, 212] on span "Запустить подстановку GPT-TM" at bounding box center [128, 210] width 83 height 8
click at [87, 212] on input "Запустить подстановку GPT-TM" at bounding box center [78, 211] width 18 height 18
checkbox input "true"
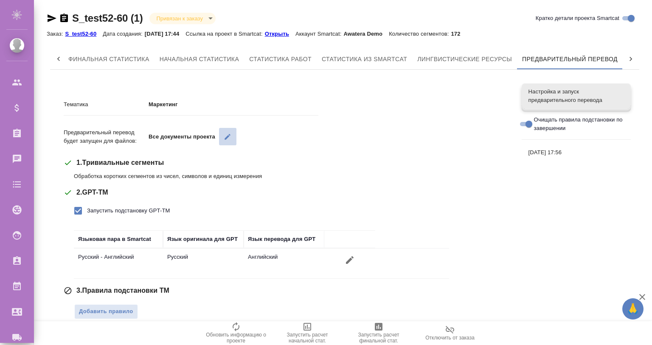
click at [220, 138] on button "button" at bounding box center [227, 136] width 17 height 17
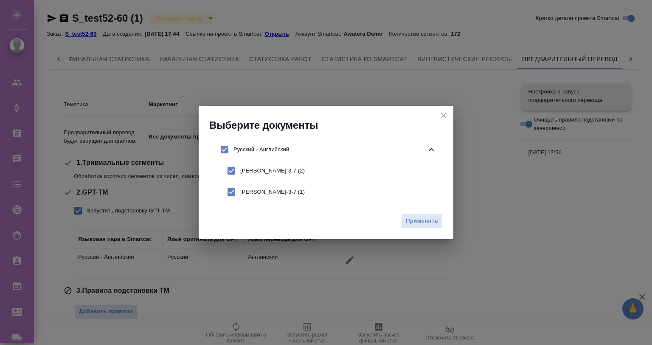
click at [434, 119] on h2 "Выберите документы" at bounding box center [331, 125] width 244 height 14
click at [435, 112] on div "Выберите документы" at bounding box center [326, 119] width 255 height 26
click at [443, 116] on icon "close" at bounding box center [444, 116] width 6 height 6
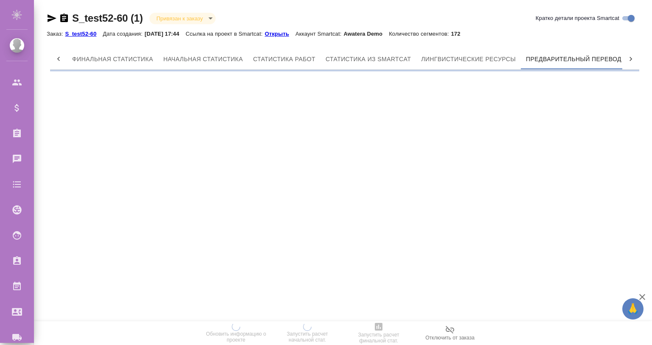
scroll to position [0, 4]
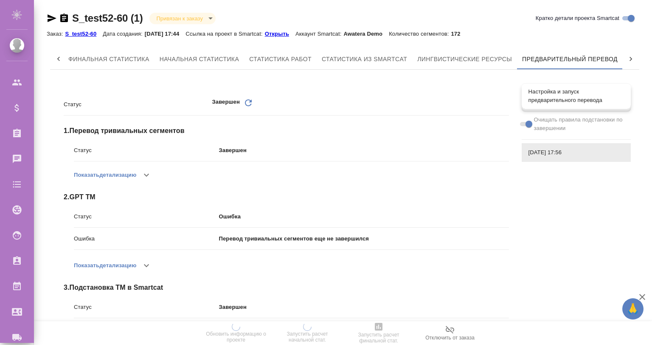
click at [562, 100] on span "Настройка и запуск предварительного перевода" at bounding box center [577, 95] width 96 height 17
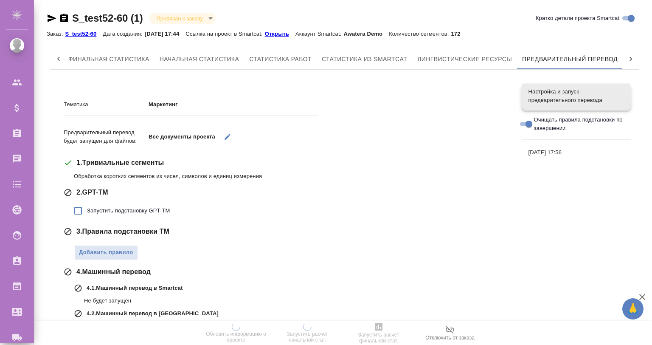
click at [129, 204] on label "Запустить подстановку GPT-TM" at bounding box center [119, 211] width 101 height 18
click at [87, 204] on input "Запустить подстановку GPT-TM" at bounding box center [78, 211] width 18 height 18
checkbox input "true"
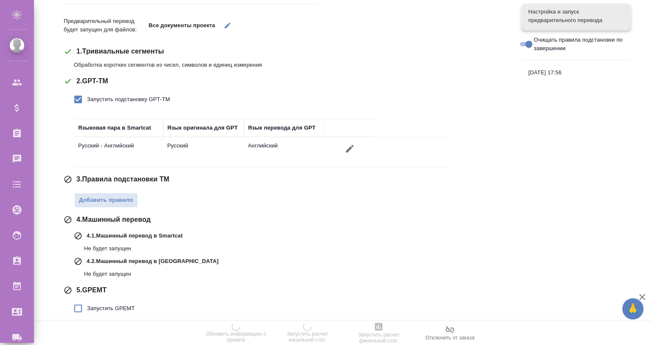
scroll to position [139, 0]
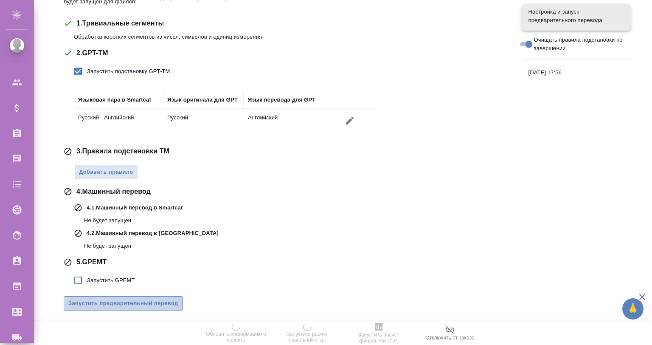
click at [158, 302] on span "Запустить предварительный перевод" at bounding box center [123, 304] width 110 height 10
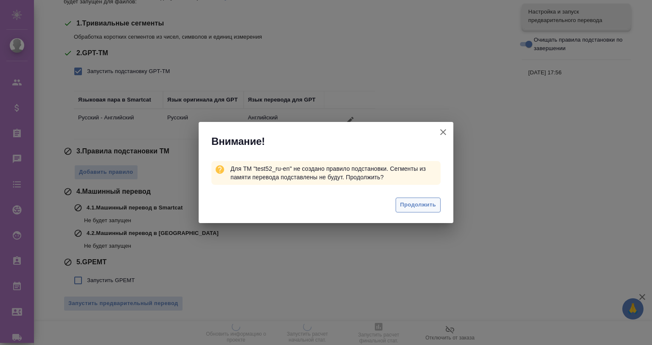
click at [417, 204] on span "Продолжить" at bounding box center [418, 205] width 36 height 10
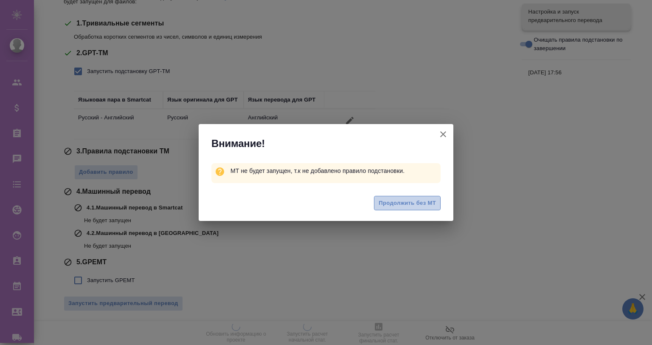
click at [417, 204] on span "Продолжить без МТ" at bounding box center [407, 203] width 57 height 10
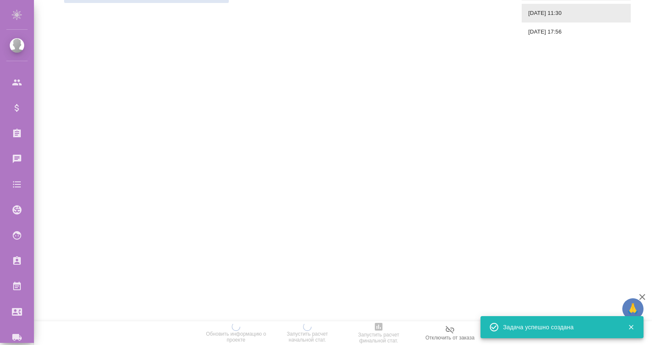
scroll to position [0, 0]
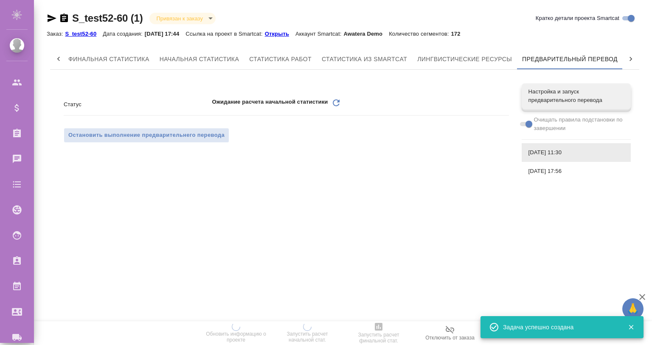
click at [639, 292] on icon "button" at bounding box center [642, 297] width 10 height 10
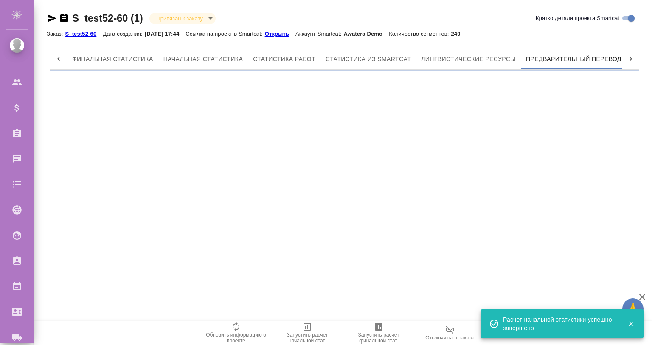
scroll to position [0, 4]
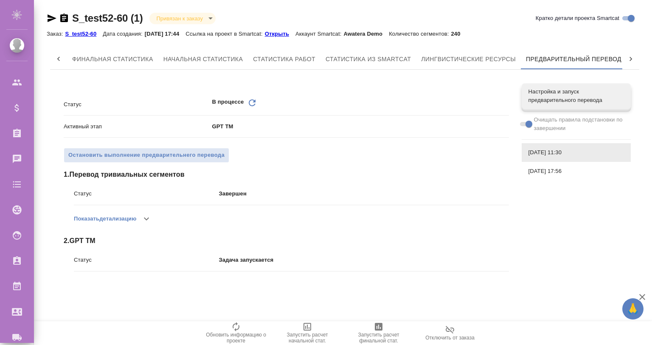
scroll to position [0, 4]
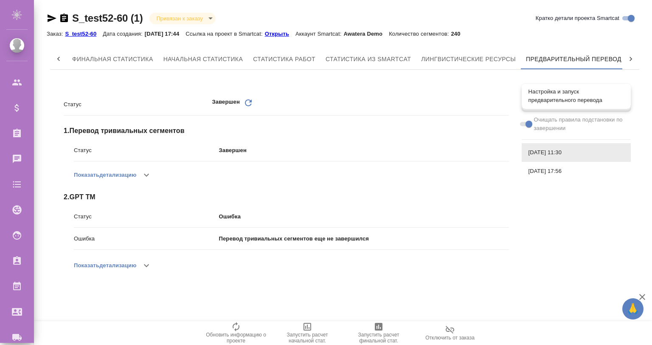
scroll to position [0, 4]
click at [145, 172] on icon "button" at bounding box center [146, 175] width 10 height 10
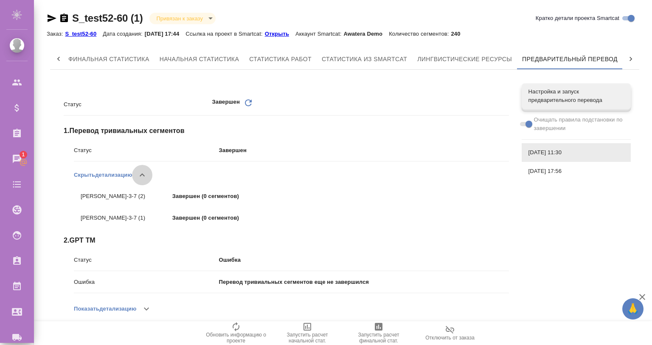
click at [145, 172] on icon "button" at bounding box center [142, 175] width 10 height 10
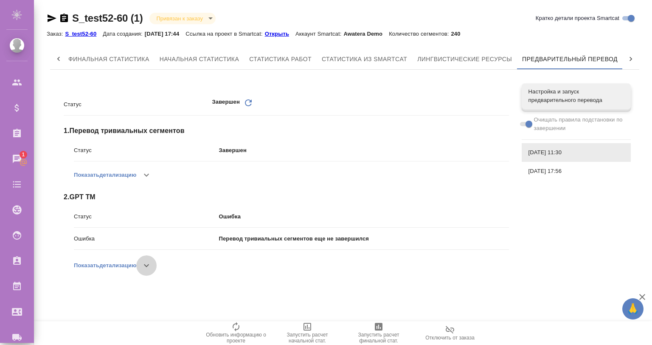
click at [144, 262] on icon "button" at bounding box center [146, 265] width 10 height 10
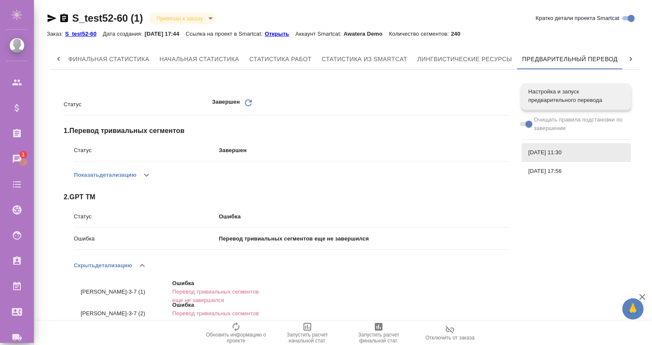
scroll to position [9, 0]
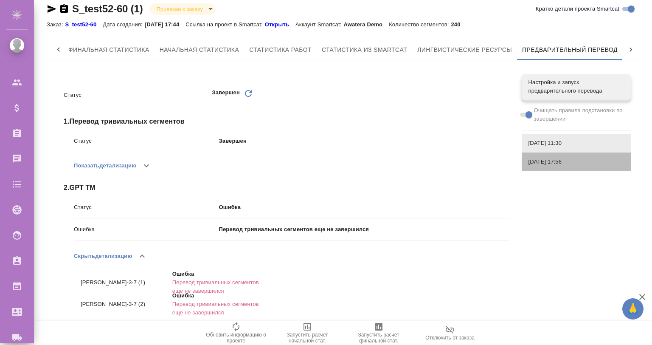
click at [544, 160] on span "11.09.2025, 17:56" at bounding box center [577, 162] width 96 height 8
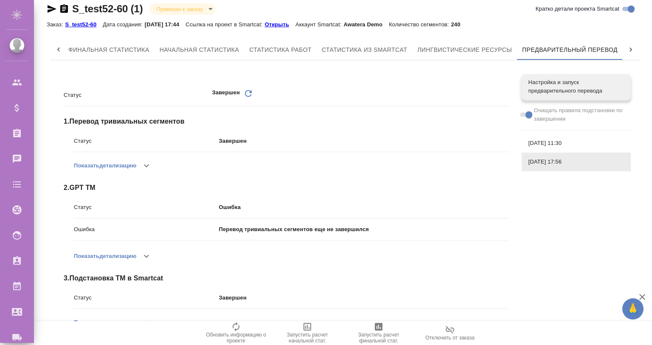
scroll to position [32, 0]
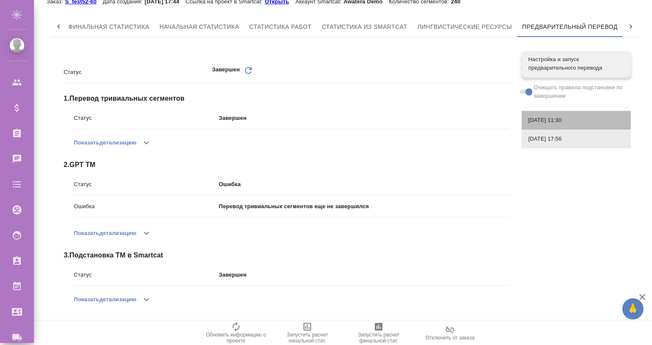
click at [542, 123] on span "16.09.2025, 11:30" at bounding box center [577, 120] width 96 height 8
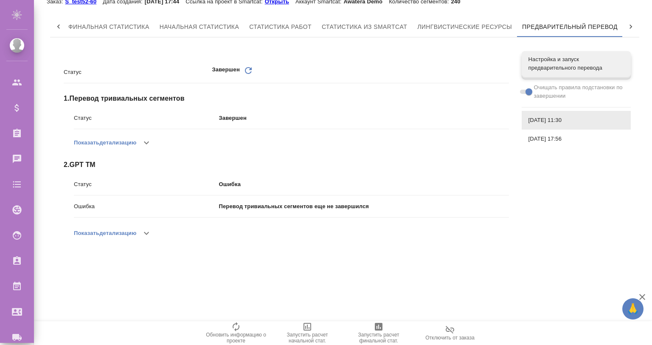
scroll to position [3, 0]
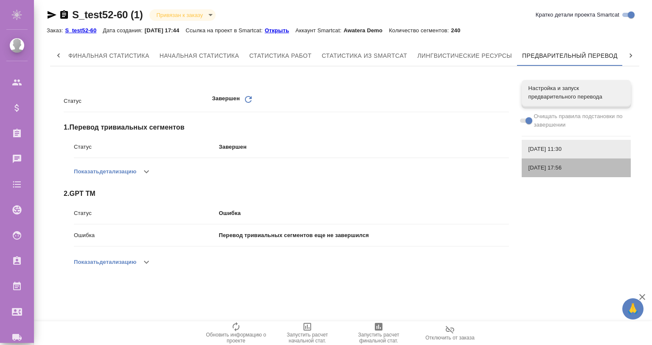
click at [562, 167] on span "11.09.2025, 17:56" at bounding box center [577, 168] width 96 height 8
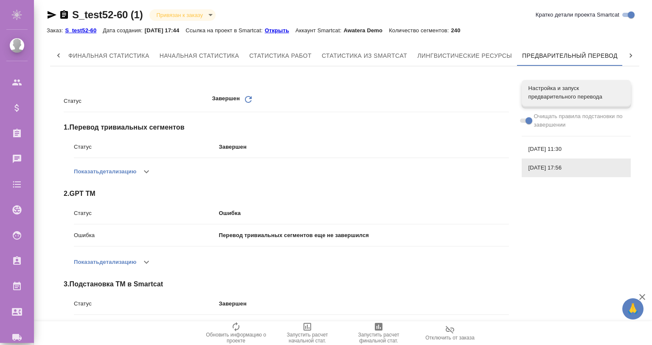
click at [561, 147] on span "16.09.2025, 11:30" at bounding box center [577, 149] width 96 height 8
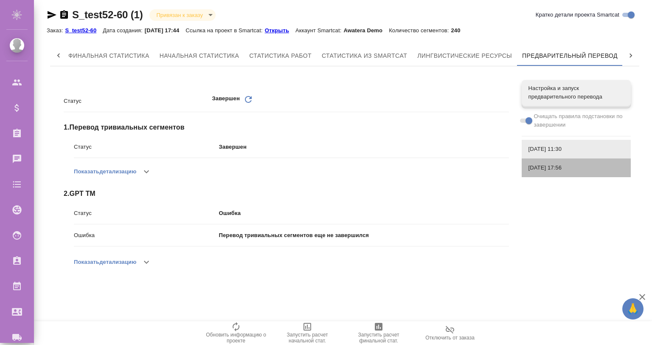
click at [565, 170] on span "11.09.2025, 17:56" at bounding box center [577, 168] width 96 height 8
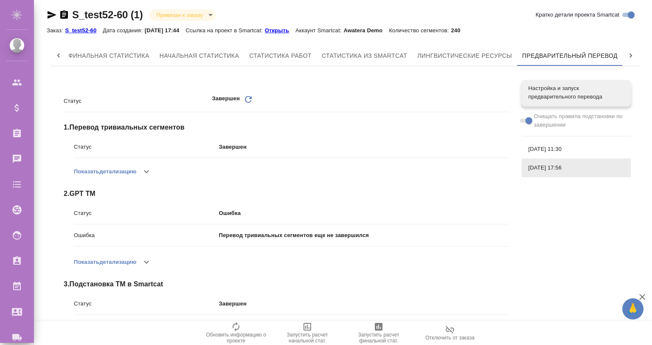
scroll to position [32, 0]
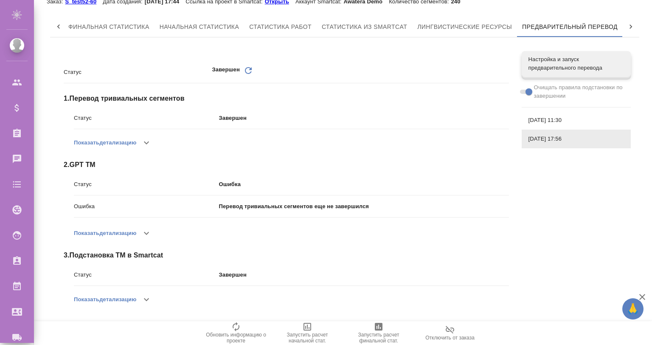
click at [547, 122] on span "16.09.2025, 11:30" at bounding box center [577, 120] width 96 height 8
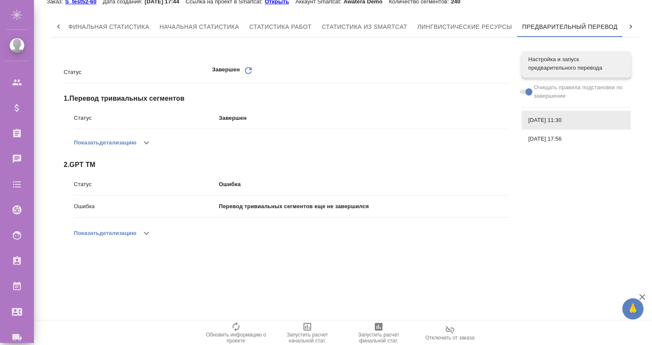
click at [545, 133] on div "[DATE] 17:56" at bounding box center [576, 139] width 109 height 19
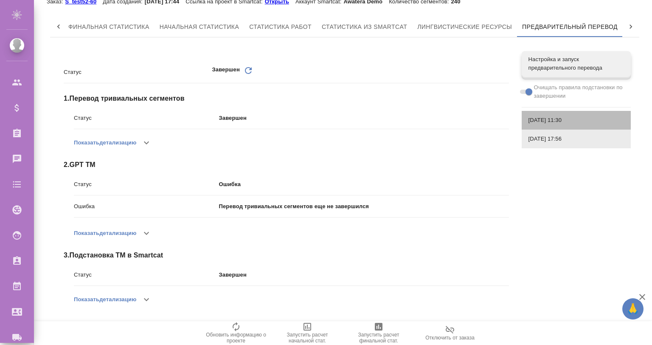
click at [547, 119] on span "[DATE] 11:30" at bounding box center [577, 120] width 96 height 8
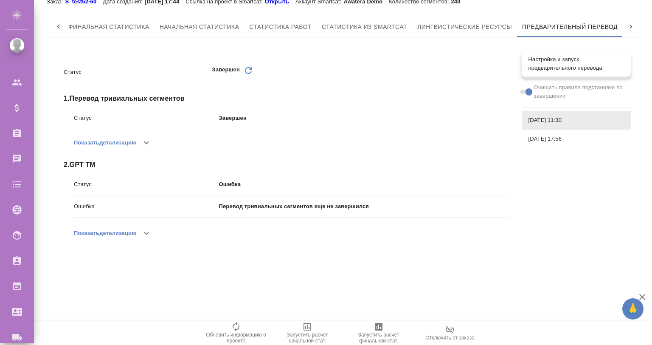
click at [547, 66] on span "Настройка и запуск предварительного перевода" at bounding box center [577, 63] width 96 height 17
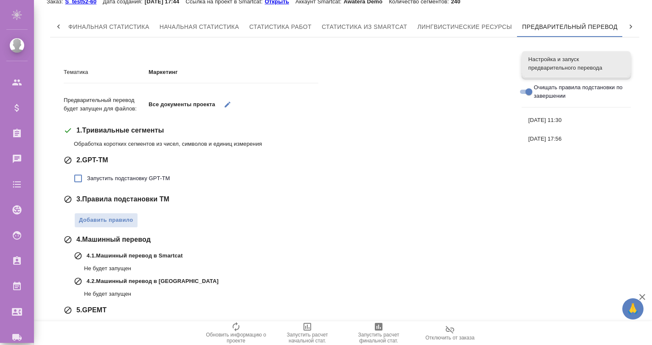
click at [222, 102] on button "button" at bounding box center [227, 104] width 17 height 17
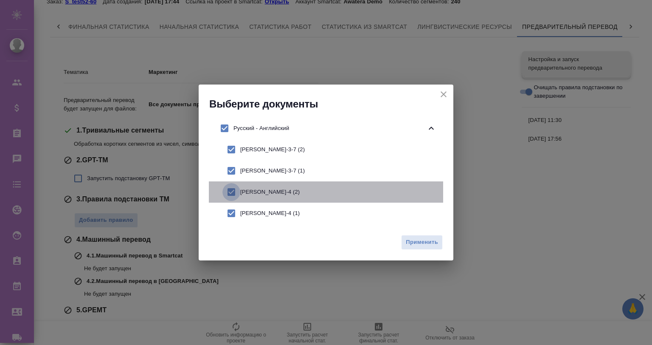
click at [229, 186] on input "checkbox" at bounding box center [232, 192] width 18 height 18
checkbox input "false"
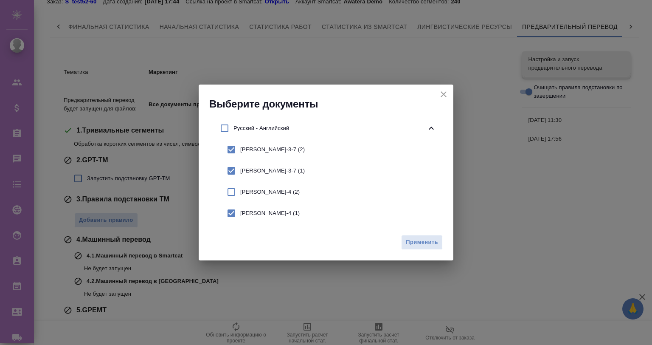
click at [234, 216] on input "checkbox" at bounding box center [232, 213] width 18 height 18
checkbox input "false"
click at [421, 240] on span "Применить" at bounding box center [422, 242] width 32 height 10
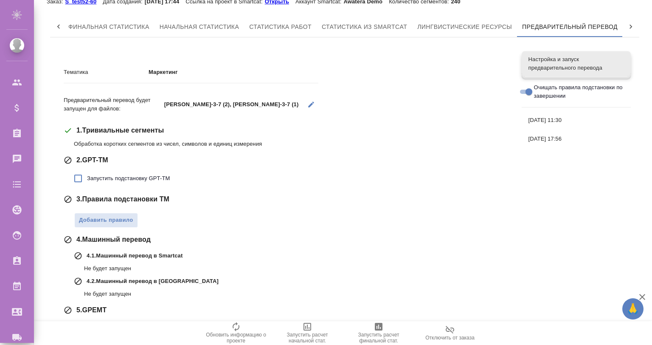
click at [150, 179] on span "Запустить подстановку GPT-TM" at bounding box center [128, 178] width 83 height 8
click at [87, 179] on input "Запустить подстановку GPT-TM" at bounding box center [78, 178] width 18 height 18
checkbox input "true"
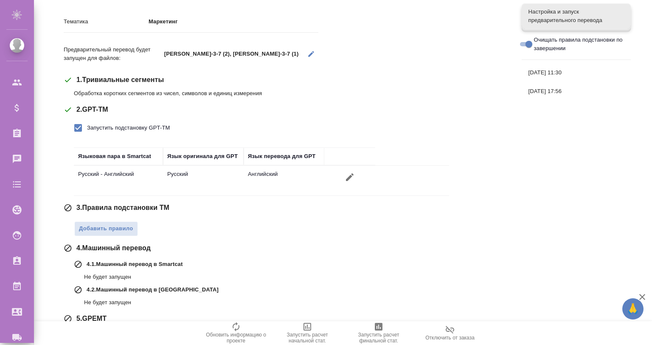
scroll to position [139, 0]
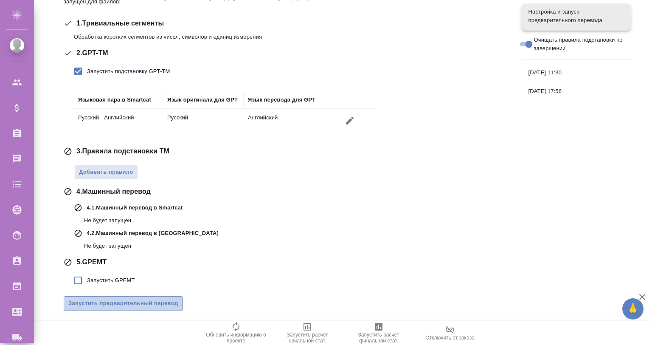
click at [148, 300] on span "Запустить предварительный перевод" at bounding box center [123, 304] width 110 height 10
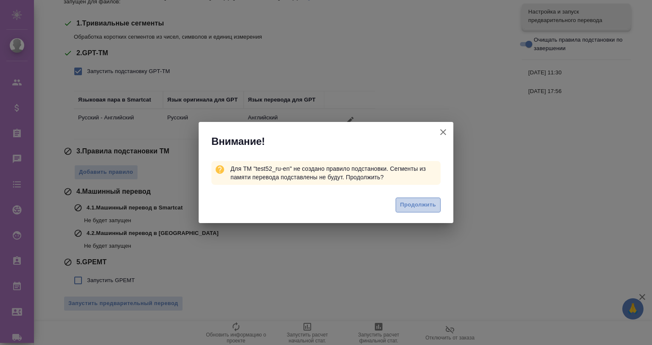
click at [400, 206] on span "Продолжить" at bounding box center [418, 205] width 36 height 10
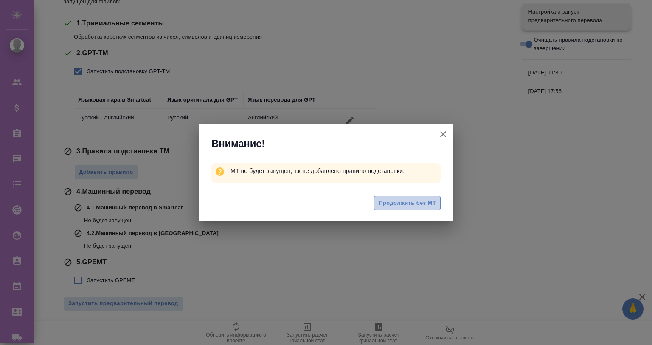
click at [403, 204] on span "Продолжить без МТ" at bounding box center [407, 203] width 57 height 10
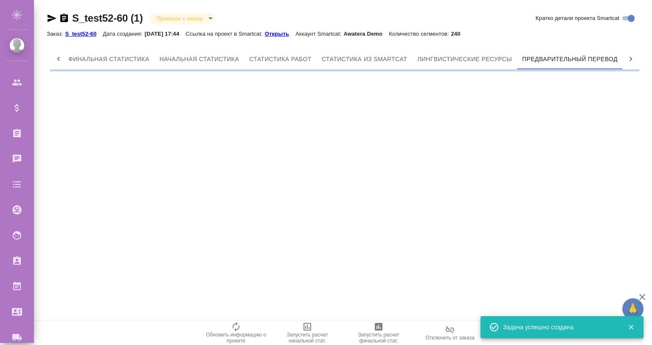
scroll to position [0, 0]
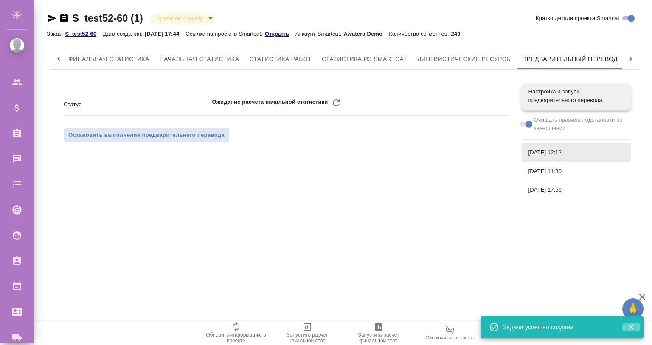
click at [628, 327] on icon "button" at bounding box center [632, 327] width 8 height 8
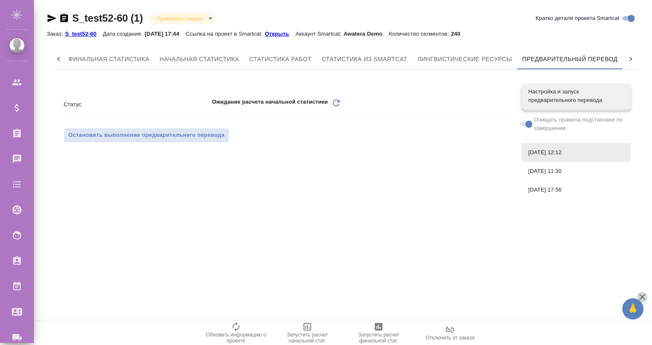
click at [643, 297] on icon "button" at bounding box center [643, 297] width 6 height 6
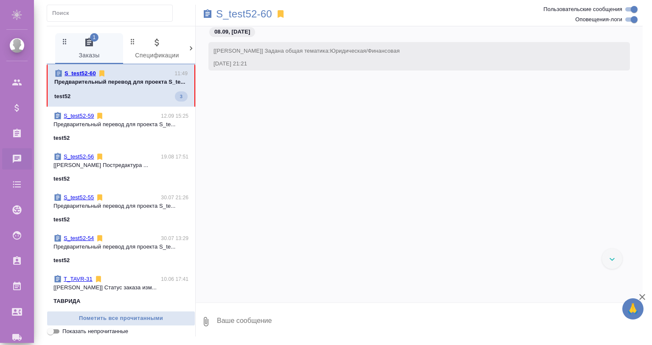
scroll to position [838, 0]
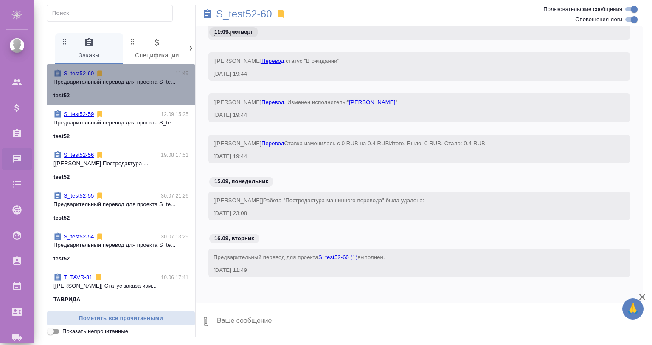
click at [151, 95] on div "test52" at bounding box center [121, 95] width 135 height 8
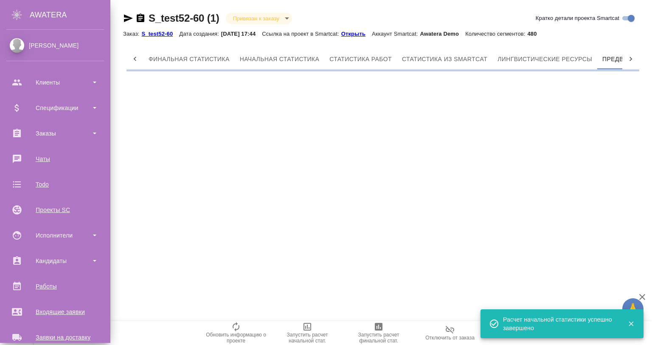
scroll to position [0, 4]
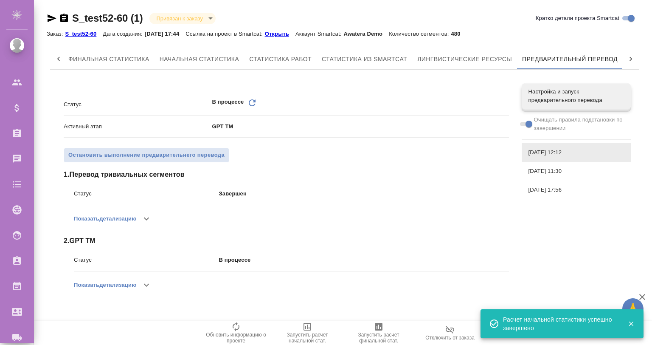
click at [146, 218] on icon "button" at bounding box center [146, 219] width 10 height 10
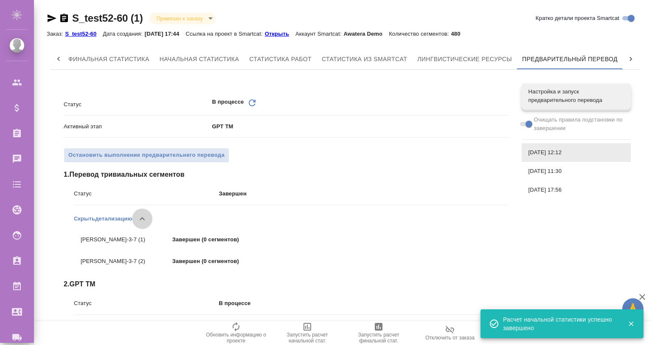
click at [146, 218] on icon "button" at bounding box center [142, 219] width 10 height 10
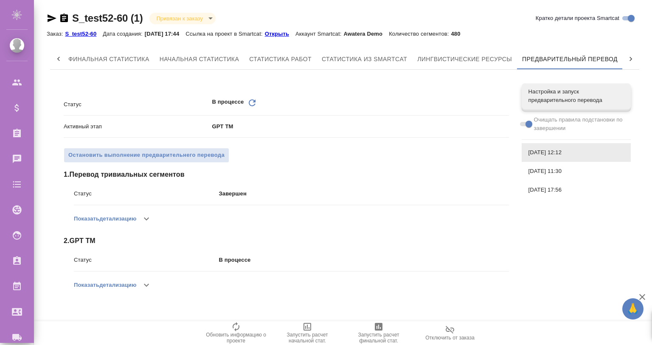
click at [532, 187] on span "[DATE] 17:56" at bounding box center [577, 190] width 96 height 8
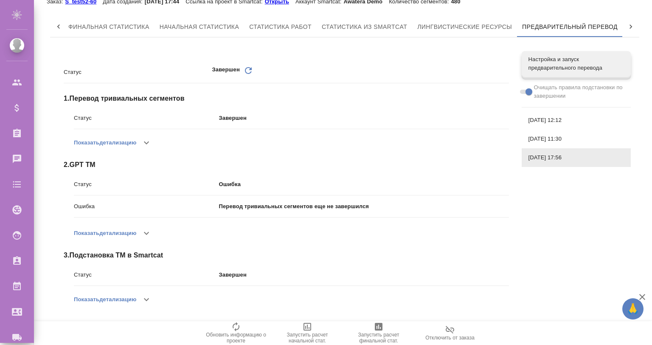
scroll to position [0, 0]
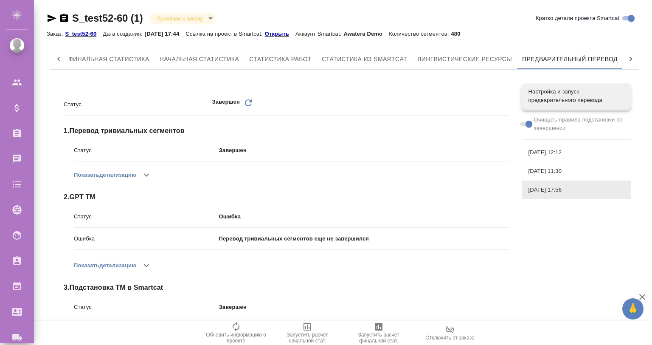
click at [529, 152] on span "[DATE] 12:12" at bounding box center [577, 152] width 96 height 8
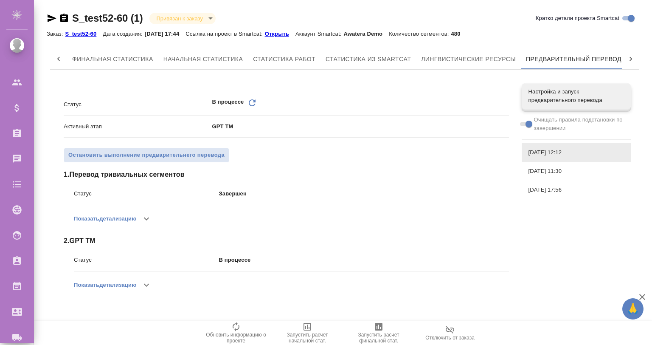
scroll to position [0, 4]
click at [152, 217] on icon "button" at bounding box center [146, 219] width 10 height 10
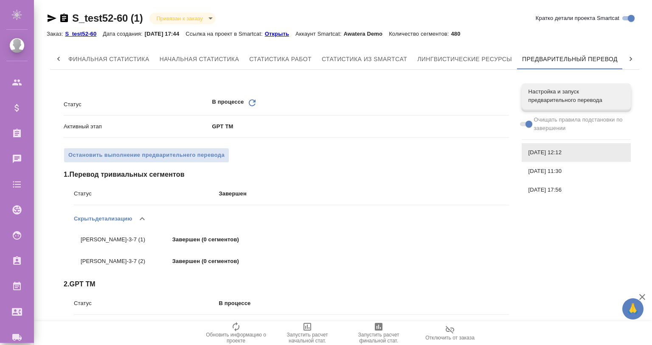
click at [147, 218] on icon "button" at bounding box center [142, 219] width 10 height 10
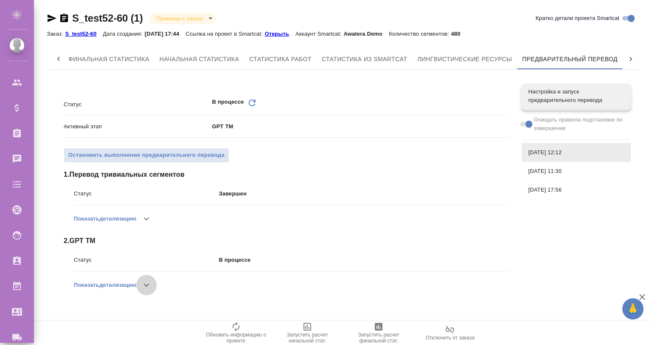
click at [147, 284] on icon "button" at bounding box center [146, 284] width 5 height 3
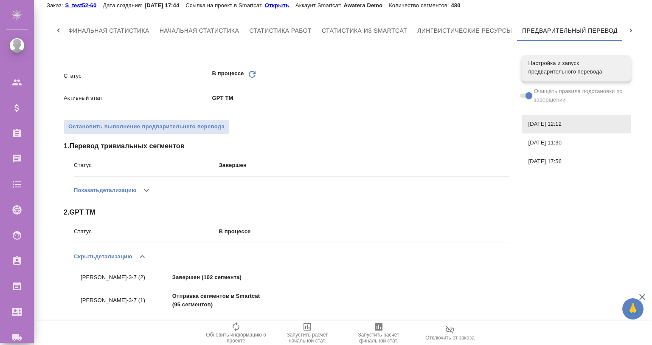
click at [647, 296] on icon "button" at bounding box center [642, 297] width 10 height 10
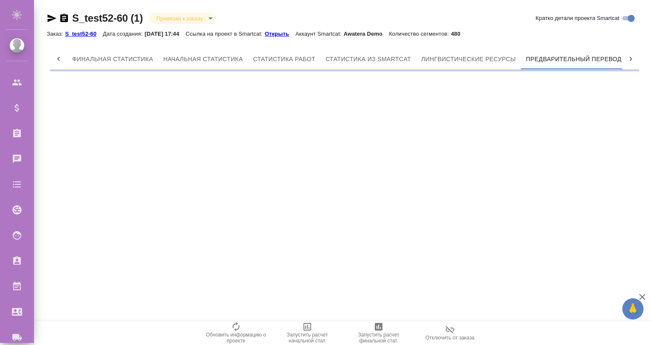
scroll to position [0, 4]
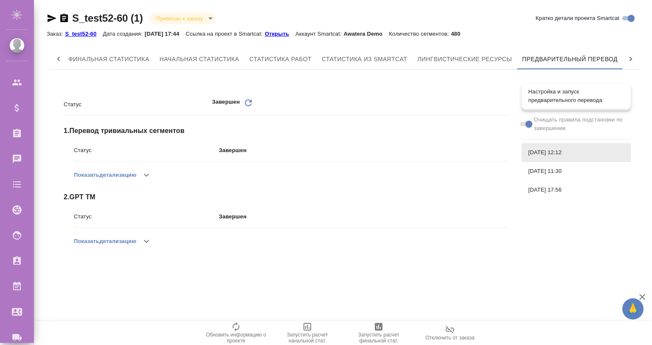
click at [542, 100] on span "Настройка и запуск предварительного перевода" at bounding box center [577, 95] width 96 height 17
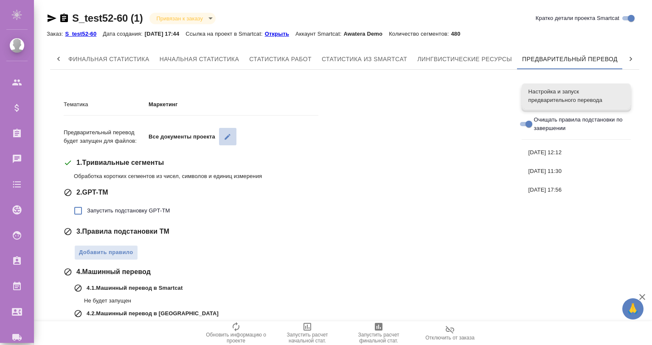
click at [229, 135] on button "button" at bounding box center [227, 136] width 17 height 17
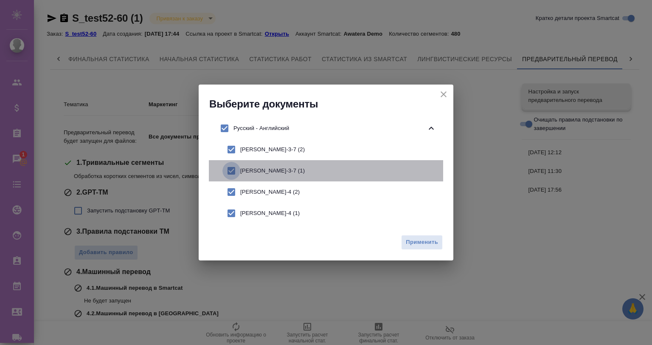
drag, startPoint x: 232, startPoint y: 172, endPoint x: 228, endPoint y: 143, distance: 30.1
click at [232, 171] on input "checkbox" at bounding box center [232, 171] width 18 height 18
checkbox input "false"
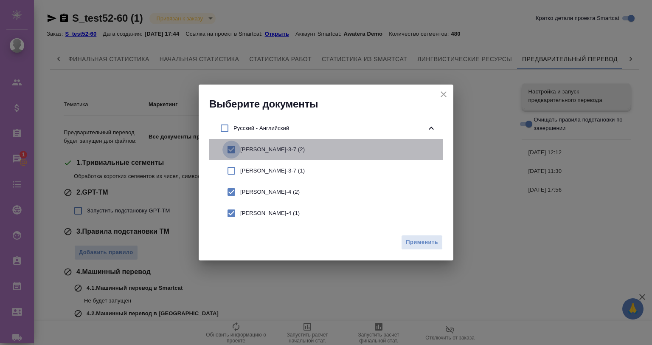
click at [228, 143] on input "checkbox" at bounding box center [232, 150] width 18 height 18
checkbox input "false"
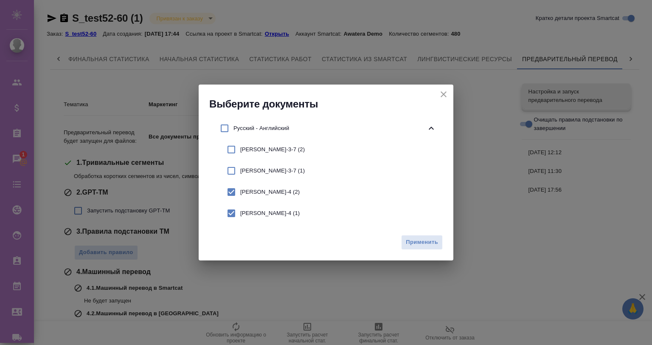
drag, startPoint x: 245, startPoint y: 51, endPoint x: 240, endPoint y: 50, distance: 5.1
click at [241, 51] on div "Выберите документы Русский - Английский [PERSON_NAME]-3-7 (2) [PERSON_NAME]-3-7…" at bounding box center [326, 172] width 652 height 345
drag, startPoint x: 441, startPoint y: 91, endPoint x: 299, endPoint y: 11, distance: 163.4
click at [440, 91] on icon "close" at bounding box center [444, 94] width 10 height 10
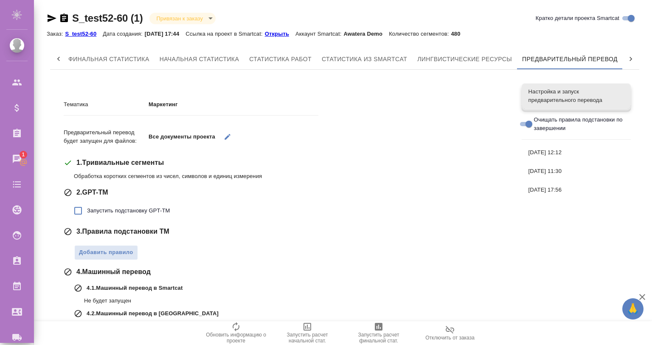
click at [88, 31] on p "S_test52-60" at bounding box center [84, 34] width 38 height 6
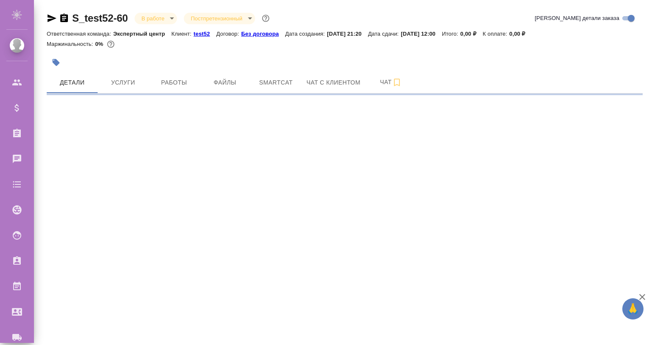
select select "RU"
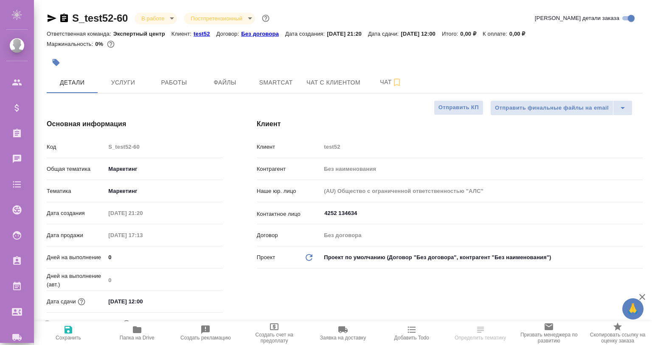
type textarea "x"
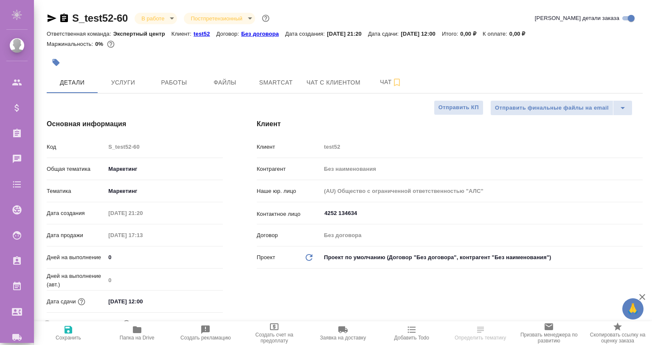
type textarea "x"
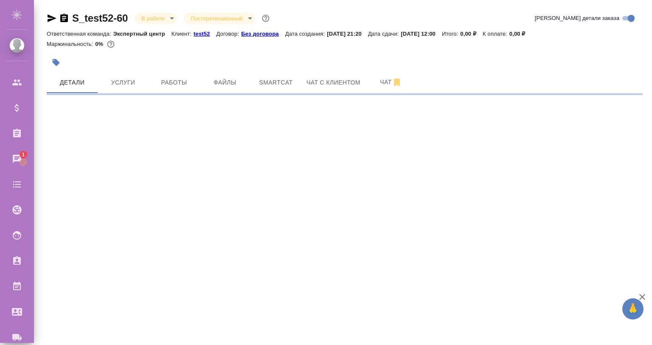
select select "RU"
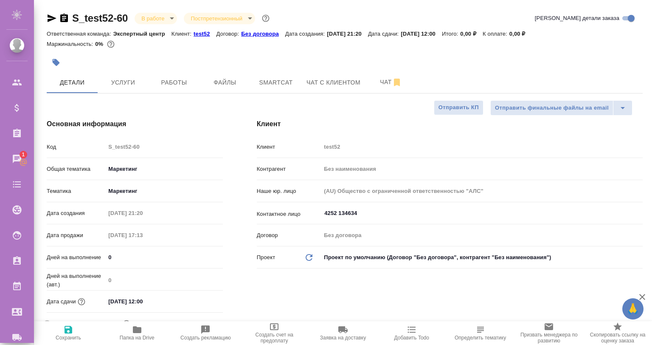
type textarea "x"
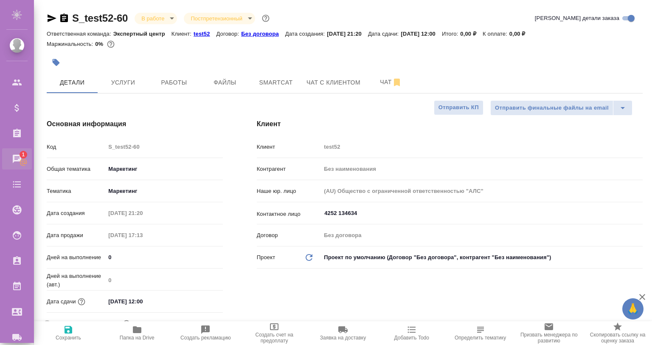
type textarea "x"
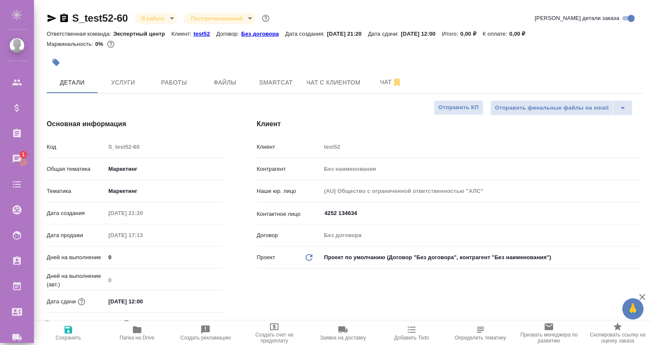
type textarea "x"
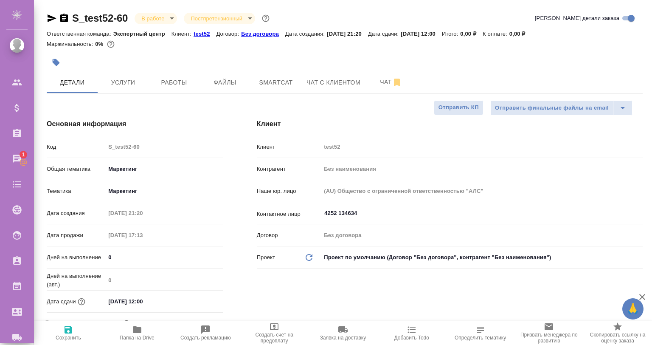
type textarea "x"
click at [130, 168] on body "🙏 .cls-1 fill:#fff; AWATERA Gvozdikov Andrey Клиенты Спецификации Заказы 1 Чаты…" at bounding box center [326, 206] width 652 height 413
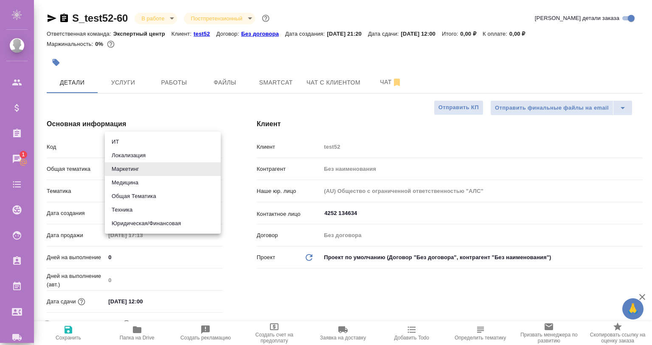
type textarea "x"
click at [146, 182] on li "Медицина" at bounding box center [163, 183] width 116 height 14
type input "med"
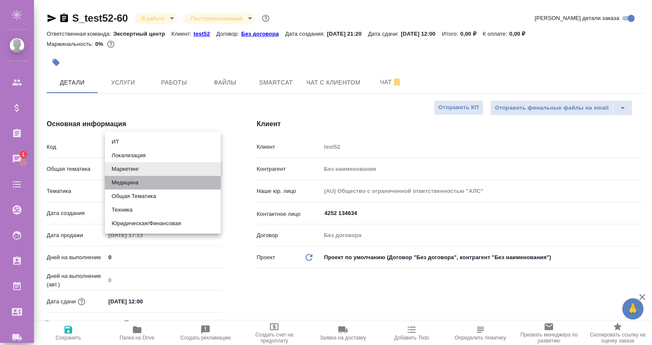
type textarea "x"
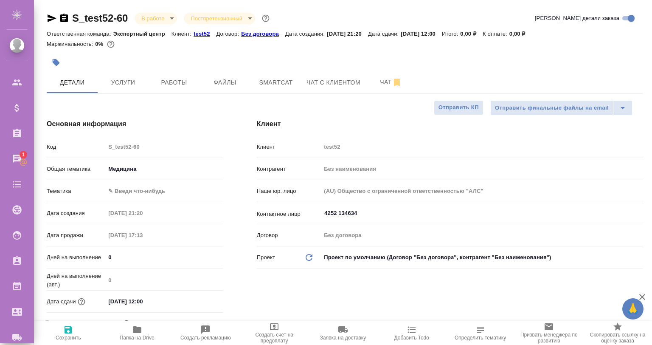
click at [135, 190] on body "🙏 .cls-1 fill:#fff; AWATERA Gvozdikov Andrey Клиенты Спецификации Заказы 1 Чаты…" at bounding box center [326, 206] width 652 height 413
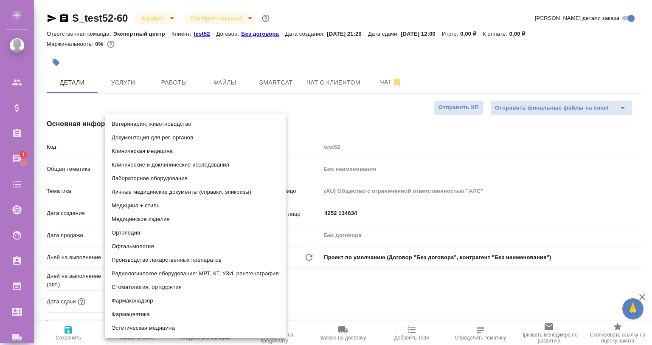
drag, startPoint x: 138, startPoint y: 307, endPoint x: 134, endPoint y: 316, distance: 9.5
click at [134, 316] on ul "Ветеринария, животноводство Документация для рег. органов Клиническая медицина …" at bounding box center [195, 226] width 181 height 224
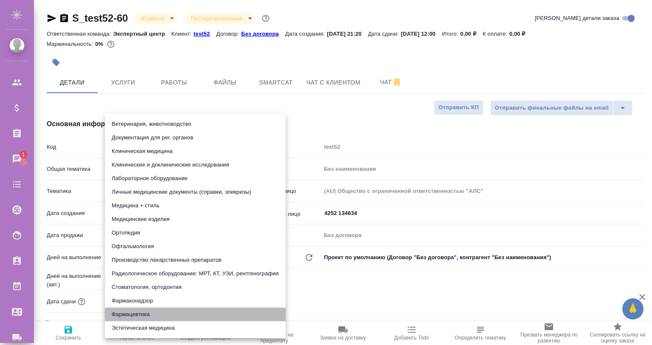
click at [134, 316] on li "Фармацевтика" at bounding box center [195, 314] width 181 height 14
type input "6149832f2b7be24903fd7a82"
type textarea "x"
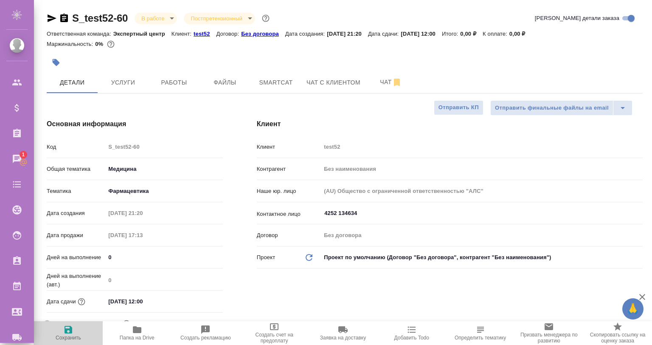
click at [68, 326] on icon "button" at bounding box center [69, 330] width 8 height 8
type textarea "x"
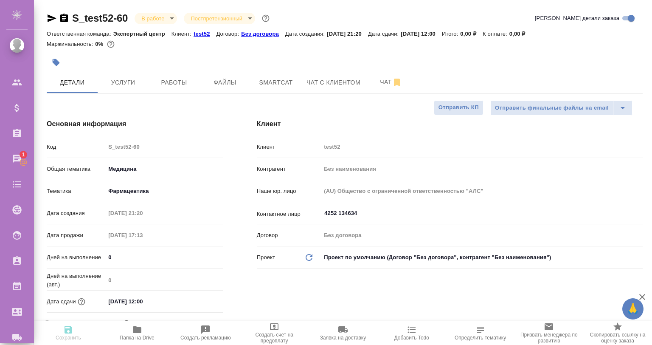
type textarea "x"
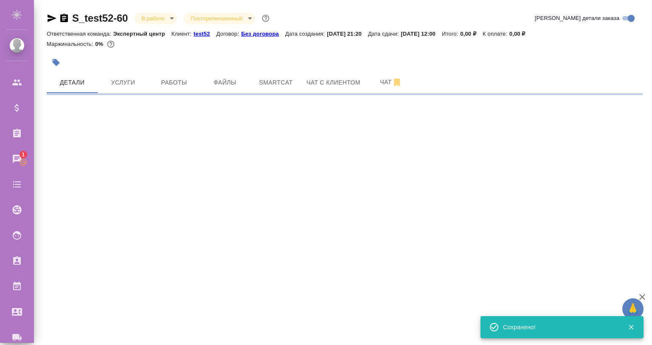
select select "RU"
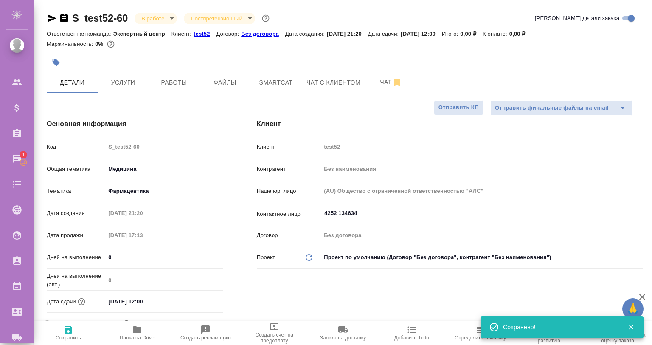
type textarea "x"
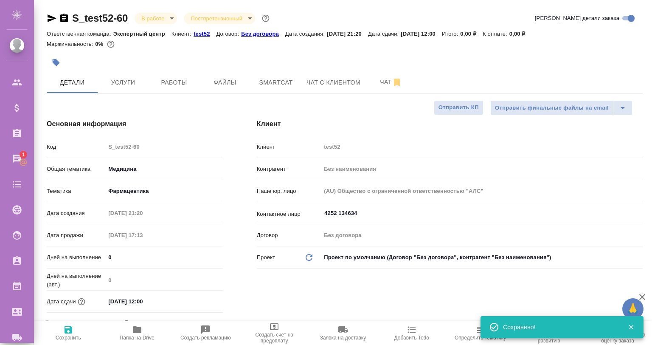
type textarea "x"
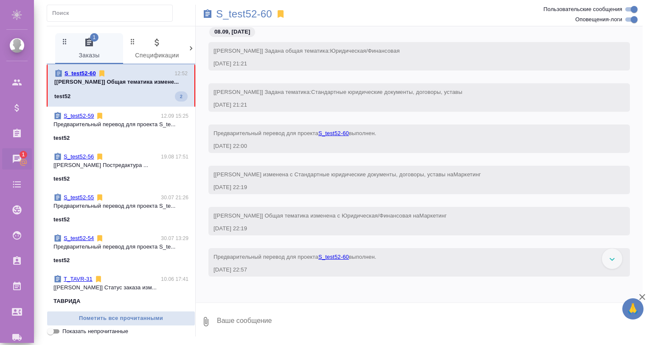
scroll to position [994, 0]
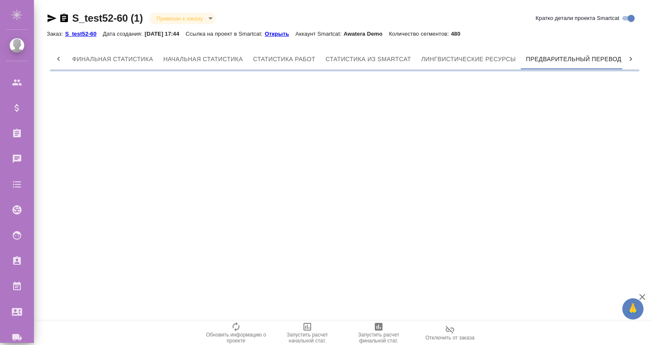
scroll to position [0, 4]
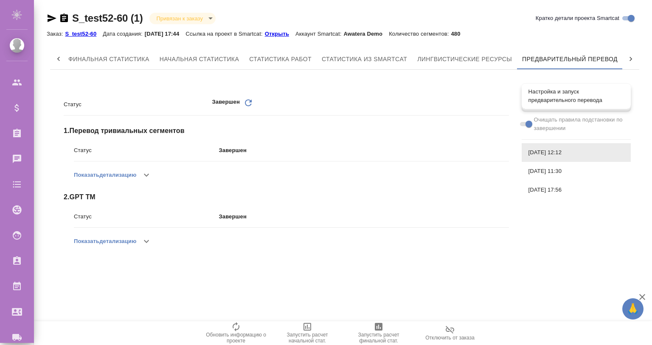
click at [549, 95] on span "Настройка и запуск предварительного перевода" at bounding box center [577, 95] width 96 height 17
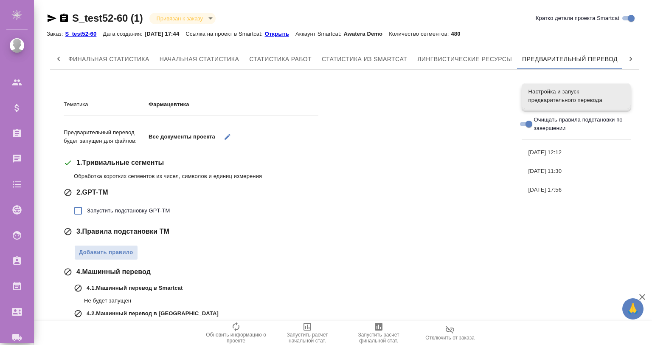
click at [221, 135] on button "button" at bounding box center [227, 136] width 17 height 17
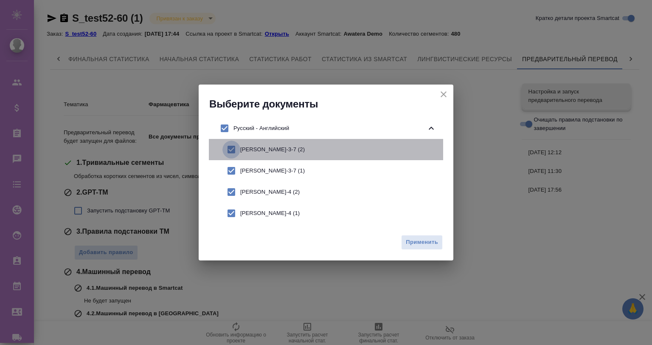
drag, startPoint x: 231, startPoint y: 157, endPoint x: 230, endPoint y: 164, distance: 6.4
click at [231, 161] on div "claude-3-7 (2) claude-3-7 (1) claude-4 (2) claude-4 (1)" at bounding box center [326, 181] width 234 height 85
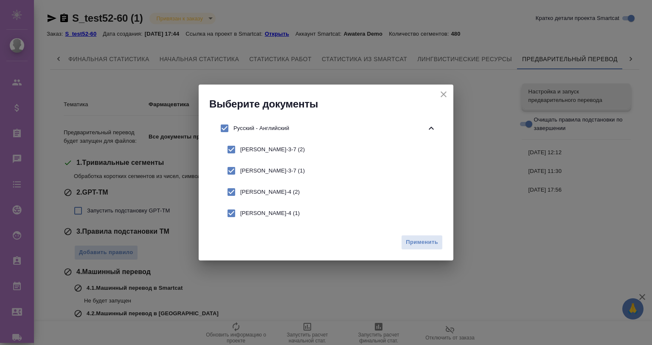
click at [230, 164] on input "checkbox" at bounding box center [232, 171] width 18 height 18
checkbox input "false"
click at [228, 150] on input "checkbox" at bounding box center [232, 150] width 18 height 18
checkbox input "false"
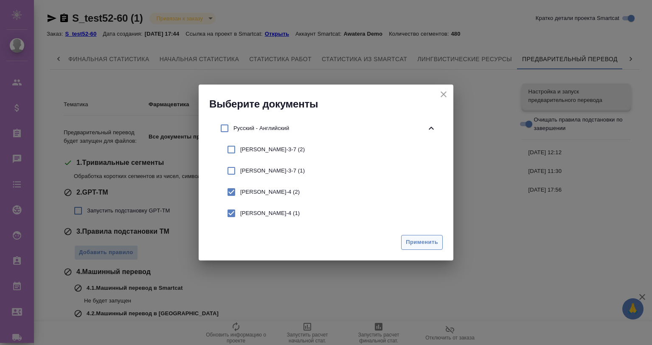
click at [424, 240] on span "Применить" at bounding box center [422, 242] width 32 height 10
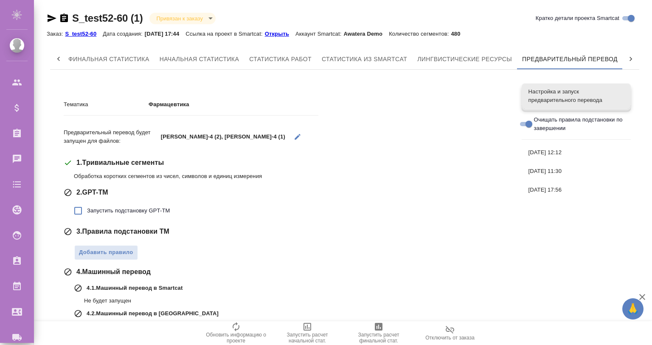
click at [116, 204] on label "Запустить подстановку GPT-TM" at bounding box center [119, 211] width 101 height 18
click at [87, 204] on input "Запустить подстановку GPT-TM" at bounding box center [78, 211] width 18 height 18
checkbox input "true"
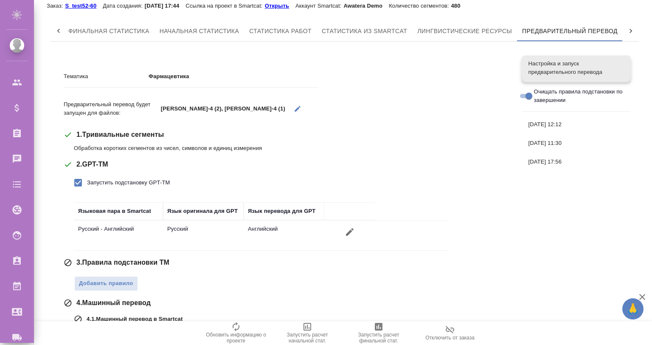
scroll to position [139, 0]
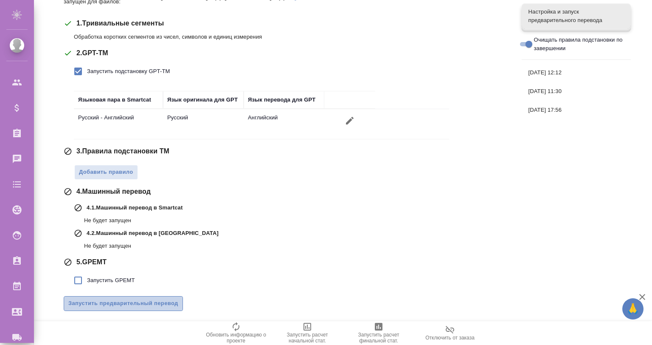
click at [158, 302] on span "Запустить предварительный перевод" at bounding box center [123, 304] width 110 height 10
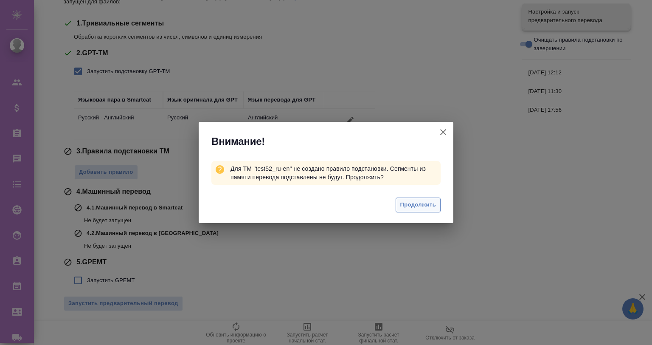
click at [437, 205] on button "Продолжить" at bounding box center [418, 204] width 45 height 15
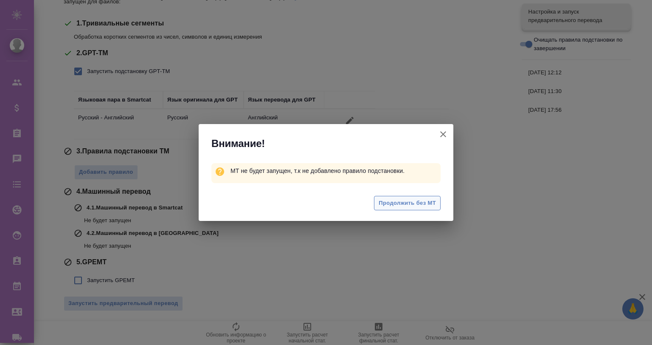
click at [426, 201] on span "Продолжить без МТ" at bounding box center [407, 203] width 57 height 10
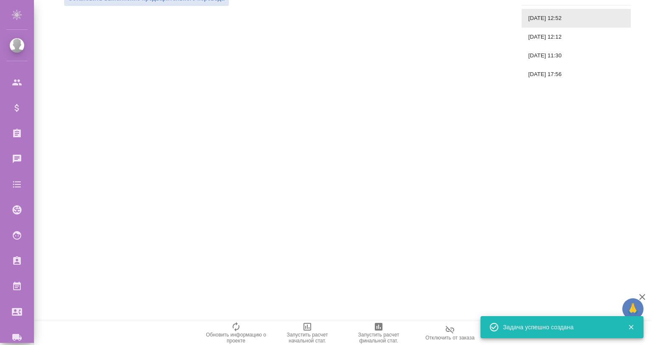
scroll to position [0, 0]
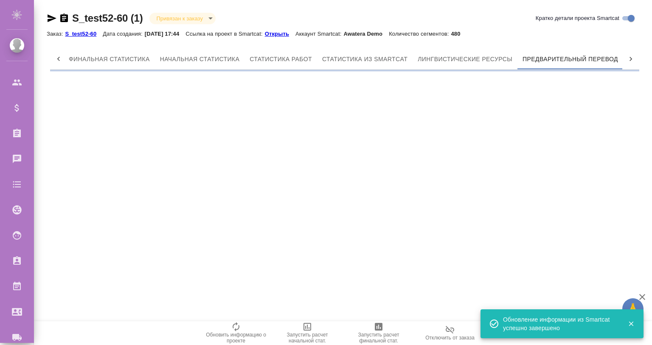
scroll to position [0, 4]
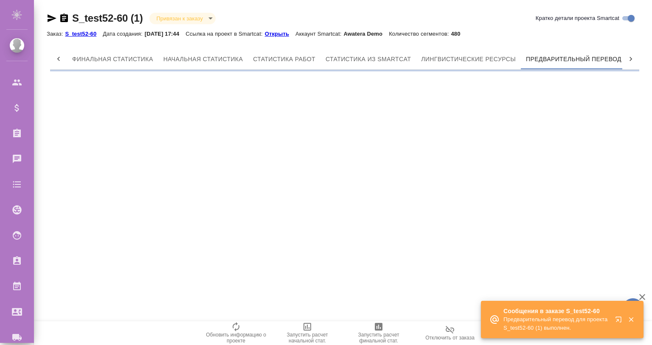
scroll to position [0, 4]
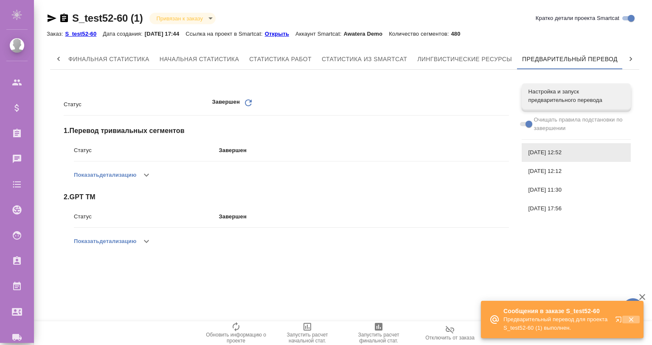
click at [630, 316] on icon "button" at bounding box center [632, 320] width 8 height 8
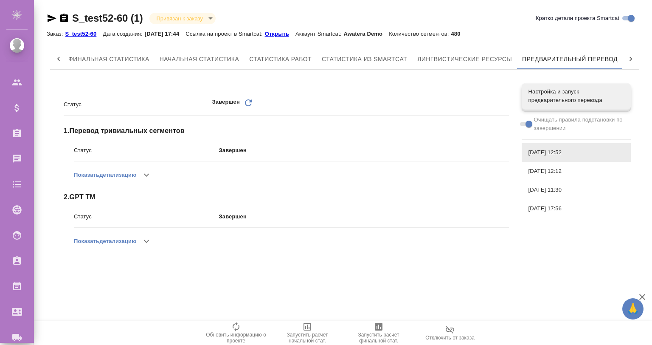
click at [642, 297] on icon "button" at bounding box center [642, 297] width 10 height 10
click at [248, 101] on icon "Обновить" at bounding box center [248, 103] width 10 height 10
click at [246, 102] on icon "Обновить" at bounding box center [248, 103] width 10 height 10
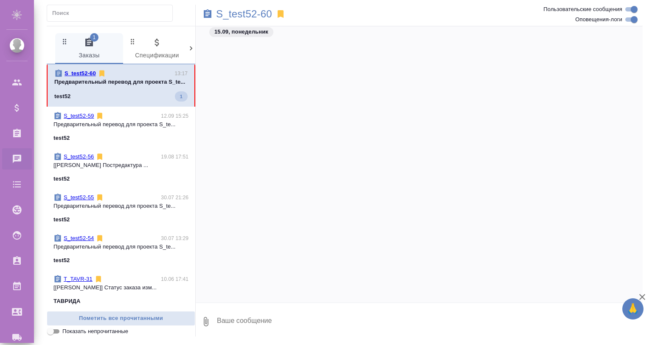
scroll to position [1035, 0]
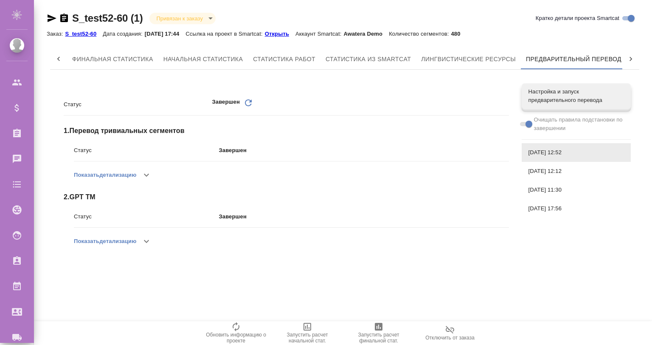
scroll to position [0, 4]
